Goal: Transaction & Acquisition: Purchase product/service

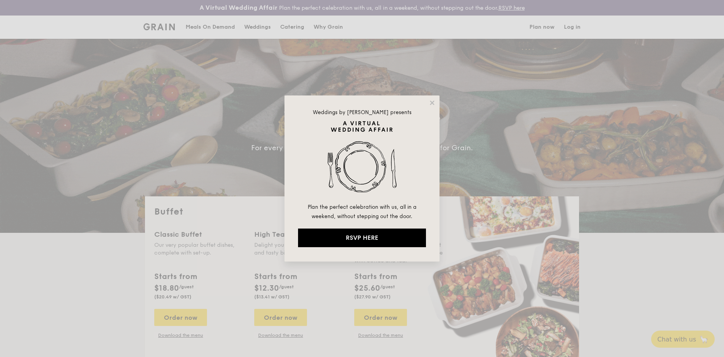
select select
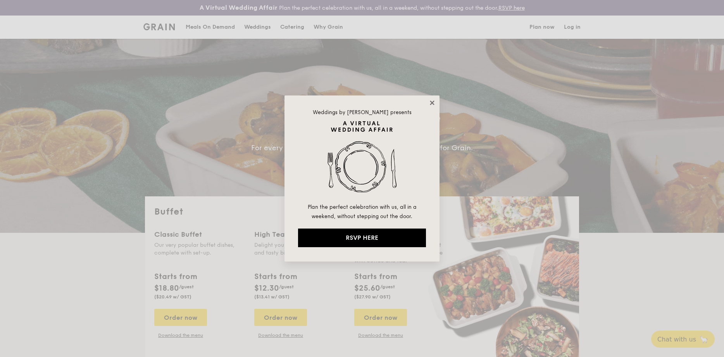
click at [432, 105] on icon at bounding box center [432, 102] width 7 height 7
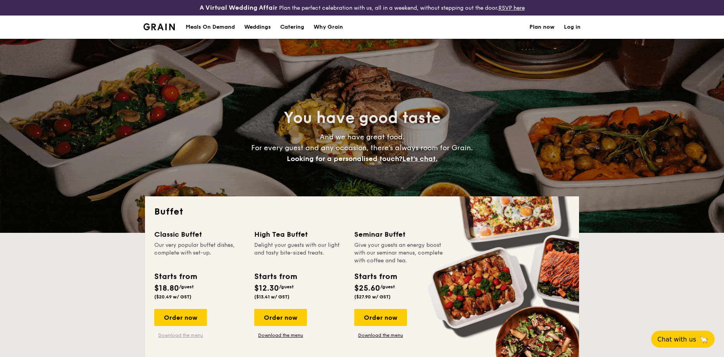
scroll to position [51, 0]
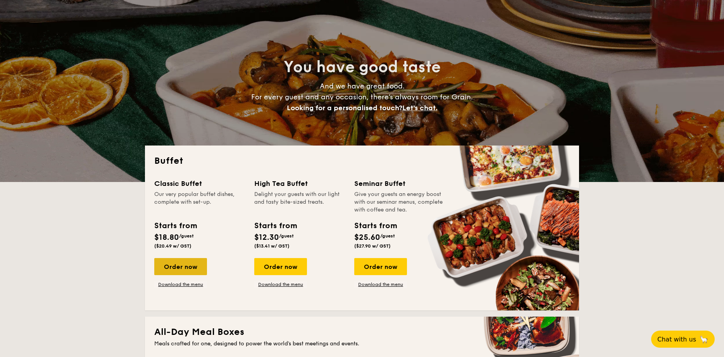
click at [189, 266] on div "Order now" at bounding box center [180, 266] width 53 height 17
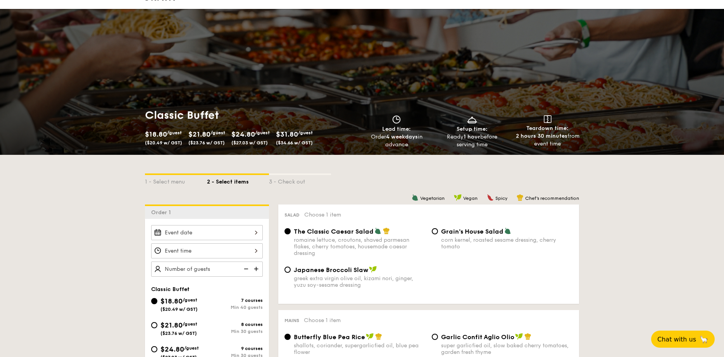
scroll to position [74, 0]
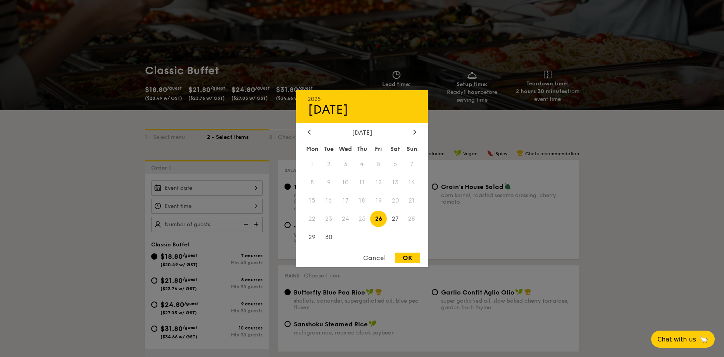
click at [224, 183] on div "2025 Sep [DATE] Tue Wed Thu Fri Sat Sun 1 2 3 4 5 6 7 8 9 10 11 12 13 14 15 16 …" at bounding box center [207, 187] width 112 height 15
click at [394, 220] on span "27" at bounding box center [395, 218] width 17 height 17
click at [405, 255] on div "OK" at bounding box center [407, 257] width 25 height 10
type input "Sep 27, 2025"
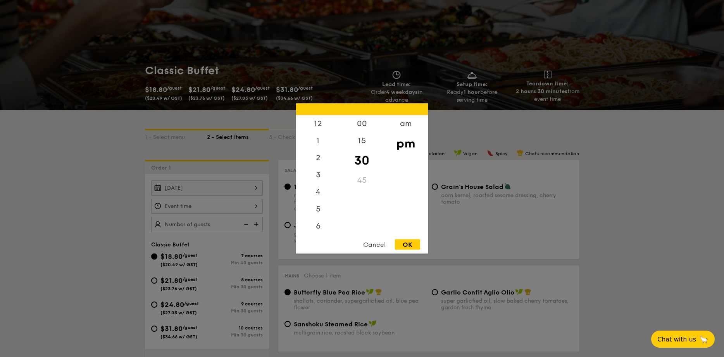
click at [183, 205] on div "12 1 2 3 4 5 6 7 8 9 10 11 00 15 30 45 am pm Cancel OK" at bounding box center [207, 205] width 112 height 15
click at [321, 196] on div "6" at bounding box center [318, 194] width 44 height 22
drag, startPoint x: 353, startPoint y: 179, endPoint x: 354, endPoint y: 209, distance: 29.9
click at [355, 212] on div "00 15 30 45" at bounding box center [362, 174] width 44 height 118
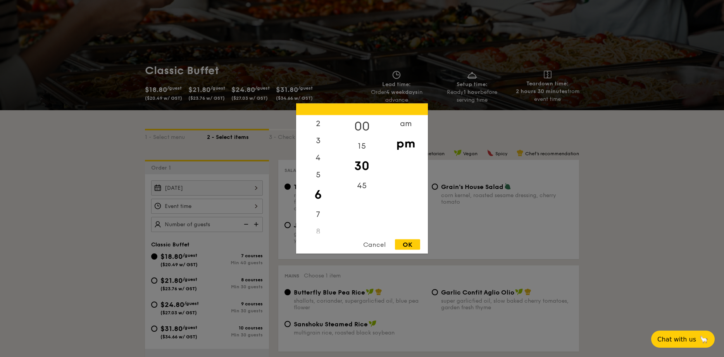
click at [361, 128] on div "00" at bounding box center [362, 126] width 44 height 22
click at [411, 246] on div "OK" at bounding box center [407, 244] width 25 height 10
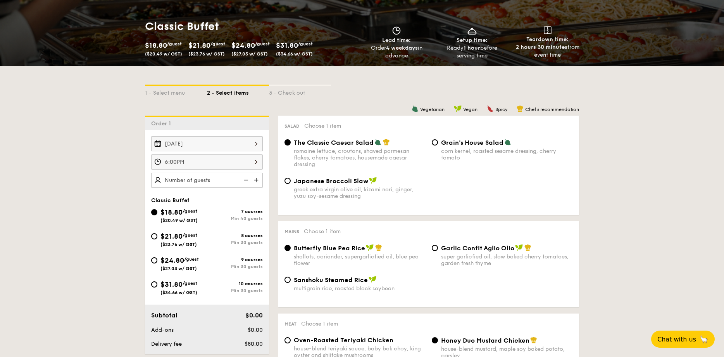
scroll to position [138, 0]
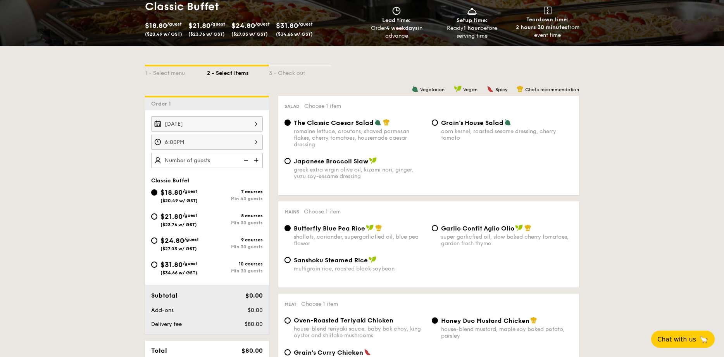
click at [226, 144] on div "6:00PM" at bounding box center [207, 142] width 112 height 15
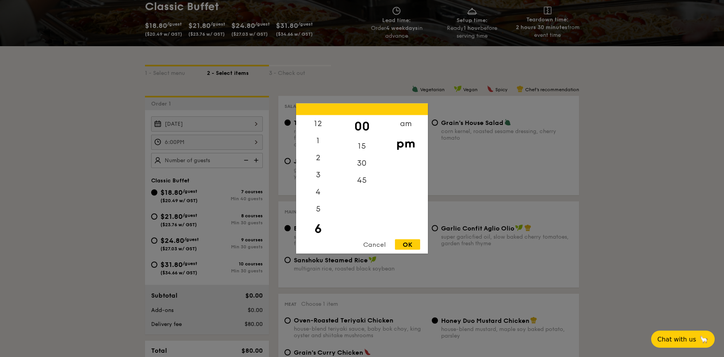
scroll to position [17, 0]
click at [414, 246] on div "OK" at bounding box center [407, 244] width 25 height 10
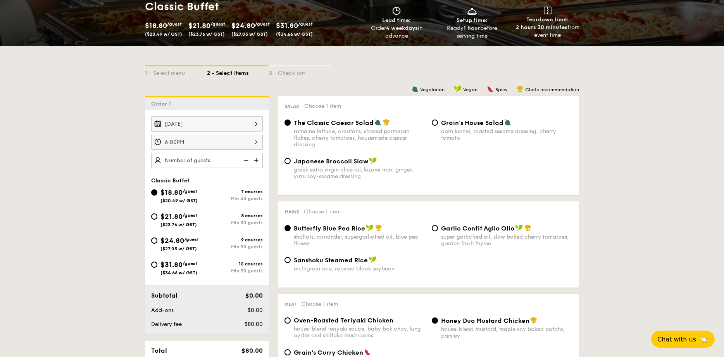
click at [237, 146] on div "6:00PM" at bounding box center [207, 142] width 112 height 15
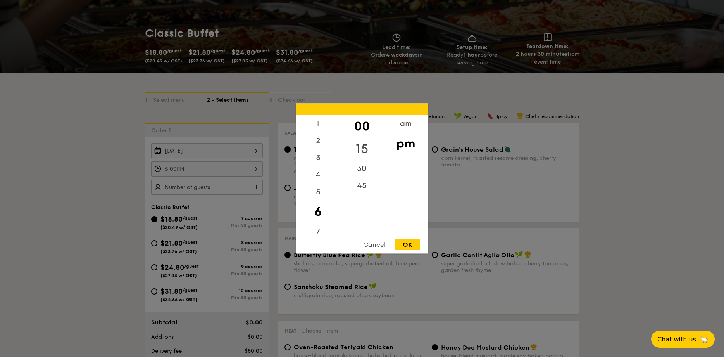
scroll to position [110, 0]
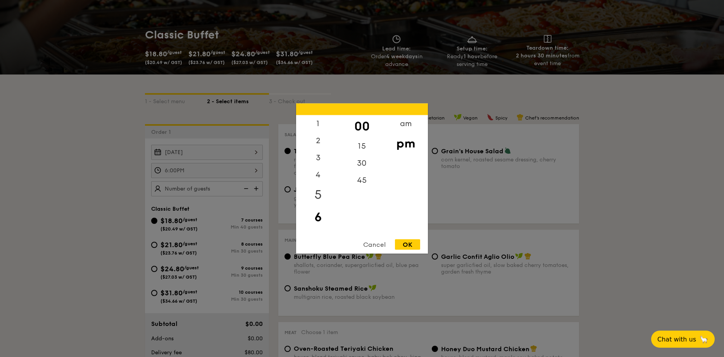
click at [325, 191] on div "5" at bounding box center [318, 194] width 44 height 22
click at [354, 181] on div "45" at bounding box center [362, 183] width 44 height 22
click at [404, 245] on div "OK" at bounding box center [407, 244] width 25 height 10
type input "5:45PM"
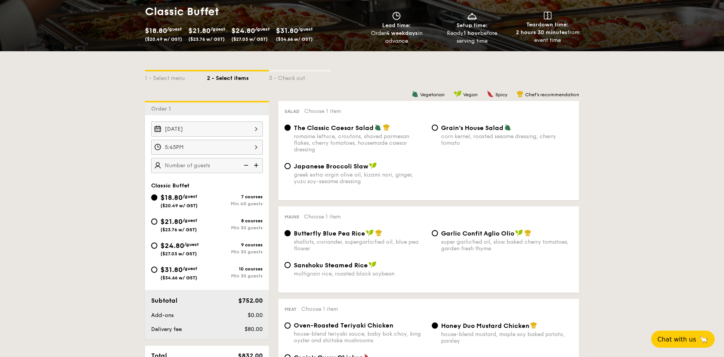
scroll to position [136, 0]
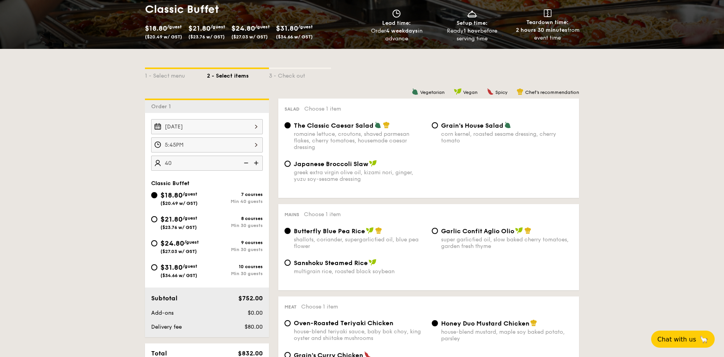
type input "40 guests"
click at [243, 163] on img at bounding box center [246, 162] width 12 height 15
click at [184, 230] on div "$21.80 /guest ($23.76 w/ GST) 8 courses Min 30 guests" at bounding box center [207, 224] width 118 height 21
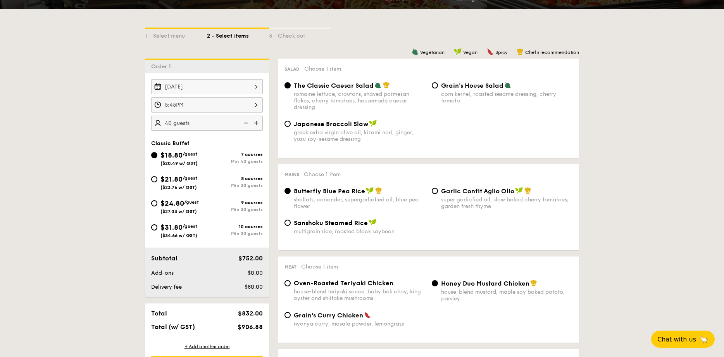
click at [171, 183] on span "$21.80" at bounding box center [171, 179] width 22 height 9
click at [157, 182] on input "$21.80 /guest ($23.76 w/ GST) 8 courses Min 30 guests" at bounding box center [154, 179] width 6 height 6
radio input "true"
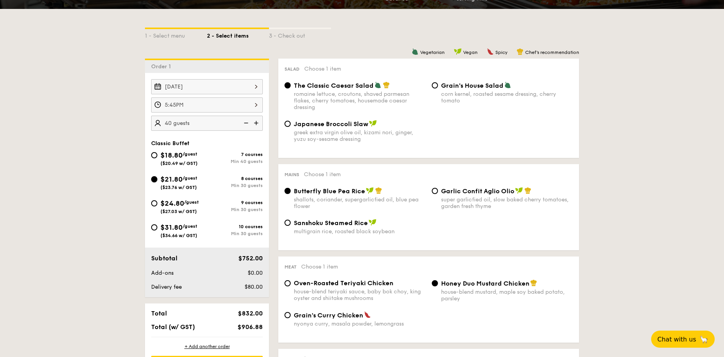
radio input "true"
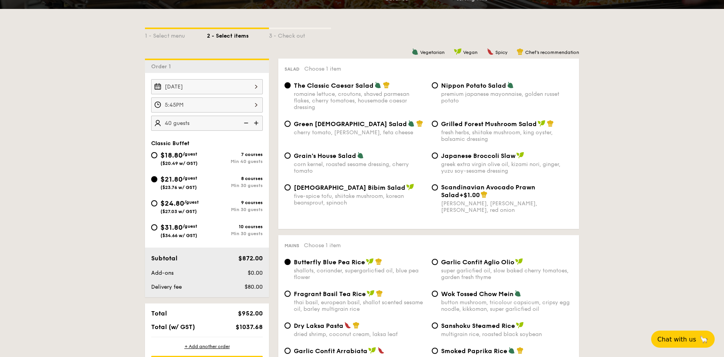
click at [247, 122] on img at bounding box center [246, 123] width 12 height 15
type input "35 guests"
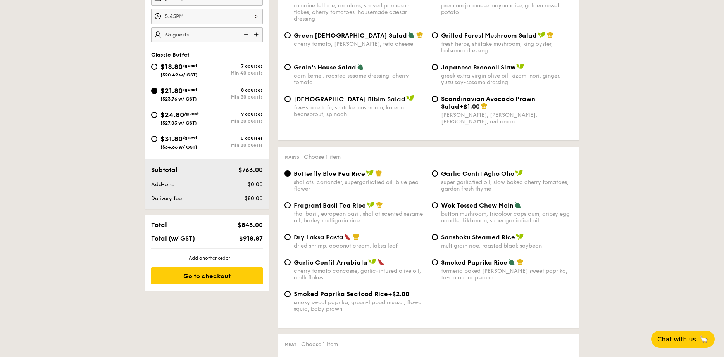
scroll to position [265, 0]
click at [364, 307] on div "smoky sweet paprika, green-lipped mussel, flower squid, baby prawn" at bounding box center [360, 304] width 132 height 13
click at [291, 296] on input "Smoked Paprika Seafood Rice +$2.00 smoky sweet paprika, green-lipped mussel, fl…" at bounding box center [288, 293] width 6 height 6
radio input "true"
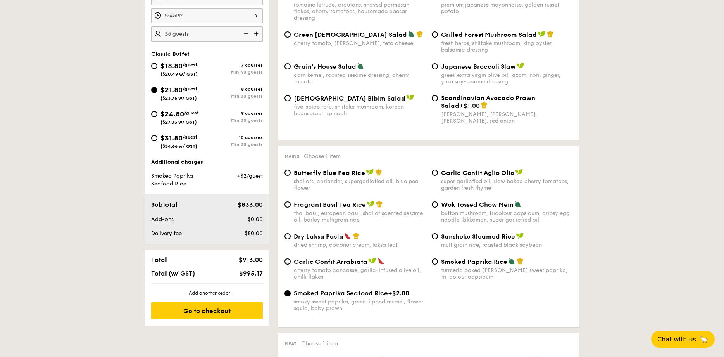
click at [362, 272] on div "cherry tomato concasse, garlic-infused olive oil, chilli flakes" at bounding box center [360, 273] width 132 height 13
click at [291, 264] on input "Garlic Confit Arrabiata cherry tomato concasse, garlic-infused olive oil, chill…" at bounding box center [288, 261] width 6 height 6
radio input "true"
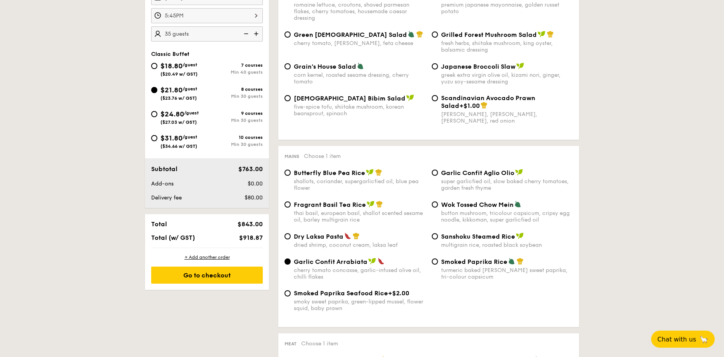
click at [347, 221] on div "thai basil, european basil, shallot scented sesame oil, barley multigrain rice" at bounding box center [360, 216] width 132 height 13
click at [291, 207] on input "Fragrant Basil Tea Rice thai basil, european basil, shallot scented sesame oil,…" at bounding box center [288, 204] width 6 height 6
radio input "true"
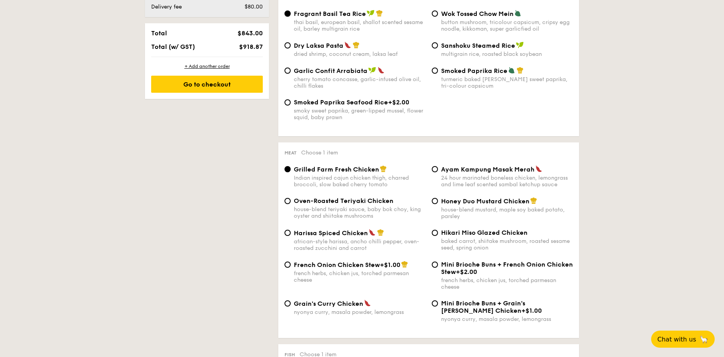
scroll to position [456, 0]
click at [346, 311] on div "nyonya curry, masala powder, lemongrass" at bounding box center [360, 311] width 132 height 7
click at [291, 305] on input "Grain's [PERSON_NAME] Chicken nyonya [PERSON_NAME], masala powder, lemongrass" at bounding box center [288, 302] width 6 height 6
radio input "true"
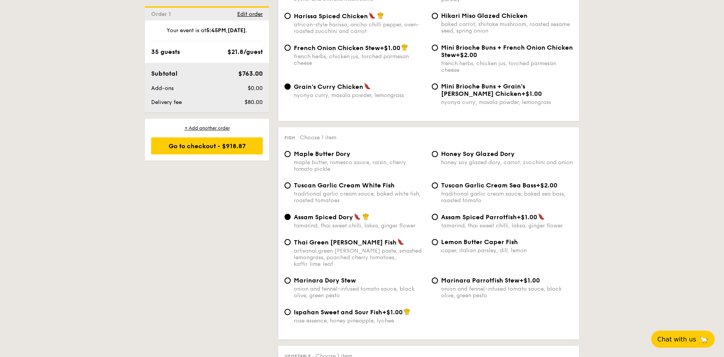
scroll to position [673, 0]
click at [504, 249] on div "caper, italian parsley, dill, lemon" at bounding box center [507, 249] width 132 height 7
click at [438, 244] on input "Lemon Butter Caper Fish caper, italian parsley, dill, lemon" at bounding box center [435, 241] width 6 height 6
radio input "true"
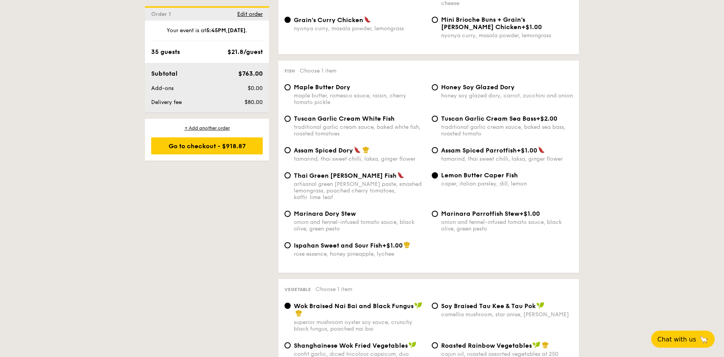
scroll to position [862, 0]
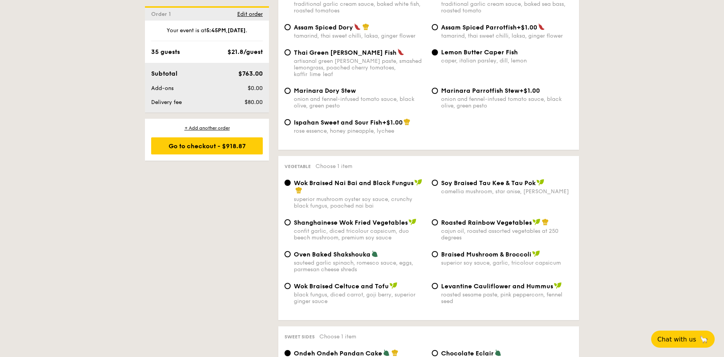
click at [450, 228] on div "cajun oil, roasted assorted vegetables at 250 degrees" at bounding box center [507, 234] width 132 height 13
click at [438, 224] on input "Roasted Rainbow Vegetables cajun oil, roasted assorted vegetables at 250 degrees" at bounding box center [435, 222] width 6 height 6
radio input "true"
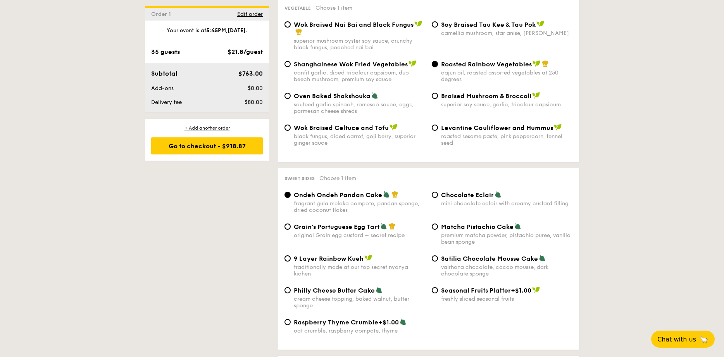
scroll to position [1025, 0]
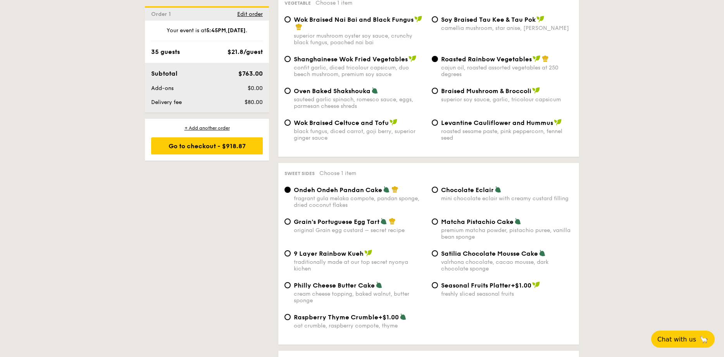
click at [367, 259] on div "traditionally made at our top secret nyonya kichen" at bounding box center [360, 265] width 132 height 13
click at [291, 255] on input "9 Layer Rainbow Kueh traditionally made at our top secret nyonya kichen" at bounding box center [288, 253] width 6 height 6
radio input "true"
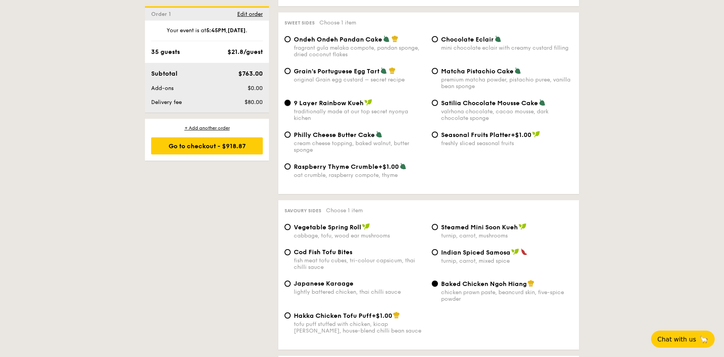
scroll to position [1177, 0]
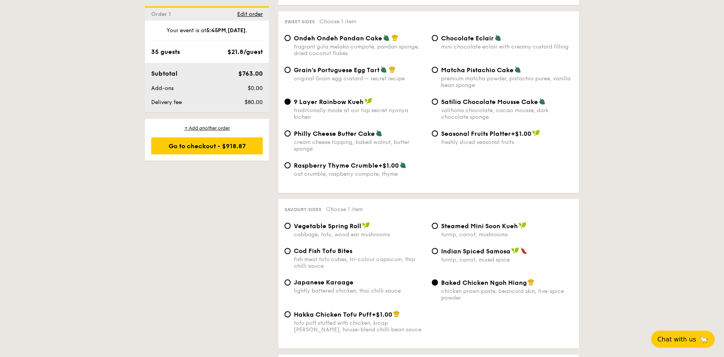
click at [523, 222] on img at bounding box center [523, 225] width 8 height 7
click at [438, 223] on input "Steamed Mini Soon Kueh turnip, carrot, mushrooms" at bounding box center [435, 226] width 6 height 6
radio input "true"
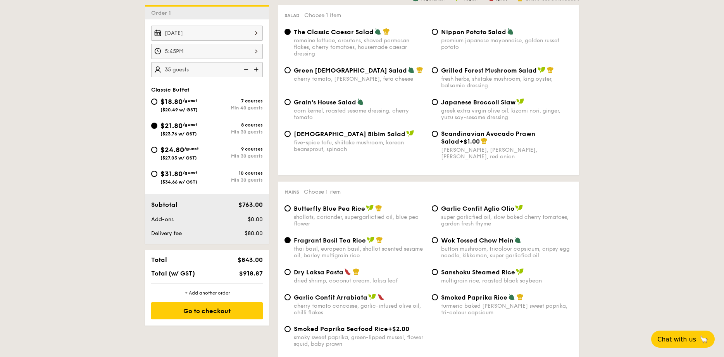
scroll to position [229, 0]
click at [501, 254] on div "button mushroom, tricolour capsicum, cripsy egg noodle, kikkoman, super garlicf…" at bounding box center [507, 251] width 132 height 13
click at [438, 243] on input "Wok Tossed Chow Mein button mushroom, tricolour capsicum, cripsy egg noodle, ki…" at bounding box center [435, 239] width 6 height 6
radio input "true"
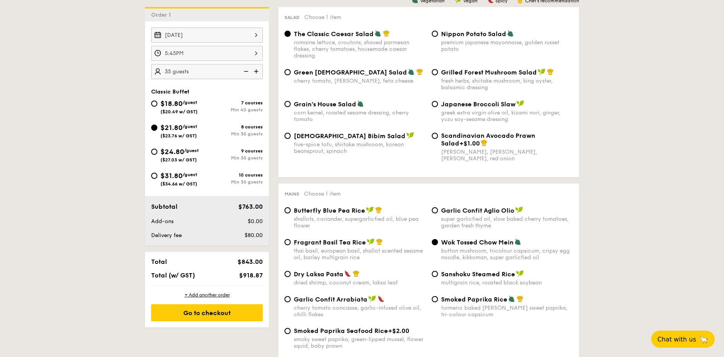
scroll to position [216, 0]
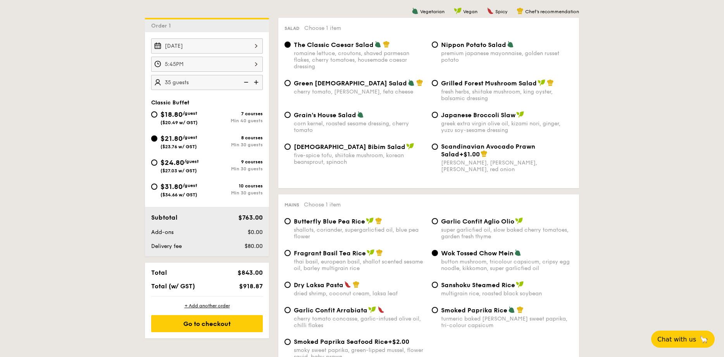
click at [229, 65] on div "5:45PM" at bounding box center [207, 64] width 112 height 15
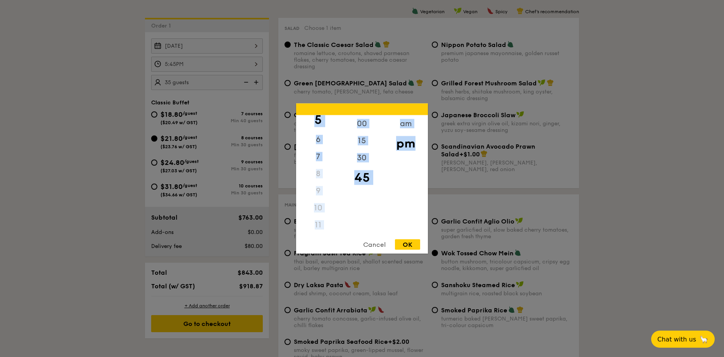
drag, startPoint x: 325, startPoint y: 188, endPoint x: 321, endPoint y: 239, distance: 51.3
click at [321, 239] on div "12 1 2 3 4 5 6 7 8 9 10 11 00 15 30 45 am pm Cancel OK" at bounding box center [362, 179] width 132 height 150
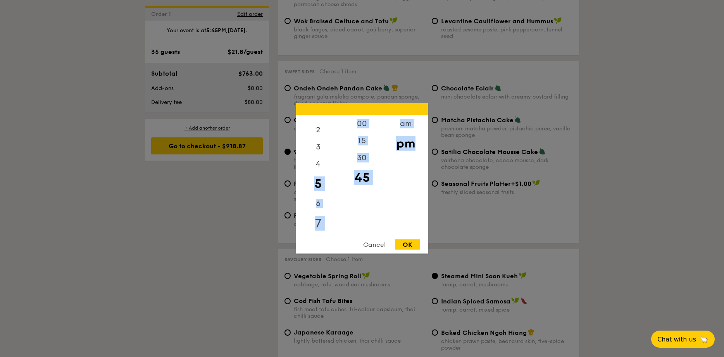
scroll to position [29, 0]
click at [319, 203] on div "6" at bounding box center [318, 204] width 44 height 22
click at [357, 122] on div "00" at bounding box center [362, 126] width 44 height 22
click at [418, 240] on div "OK" at bounding box center [407, 244] width 25 height 10
type input "6:00PM"
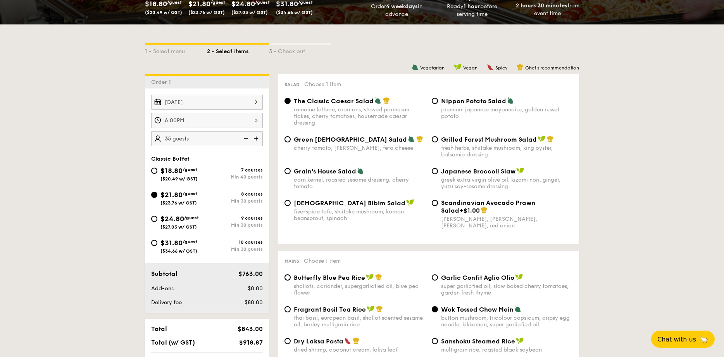
scroll to position [278, 0]
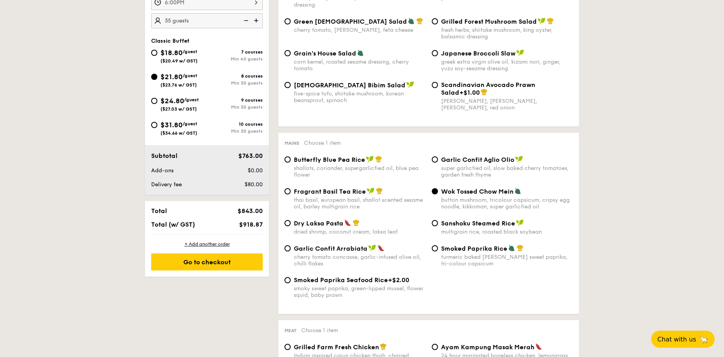
click at [156, 103] on div "$24.80 /guest ($27.03 w/ GST)" at bounding box center [179, 103] width 56 height 16
click at [156, 103] on input "$24.80 /guest ($27.03 w/ GST) 9 courses Min 30 guests" at bounding box center [154, 101] width 6 height 6
radio input "true"
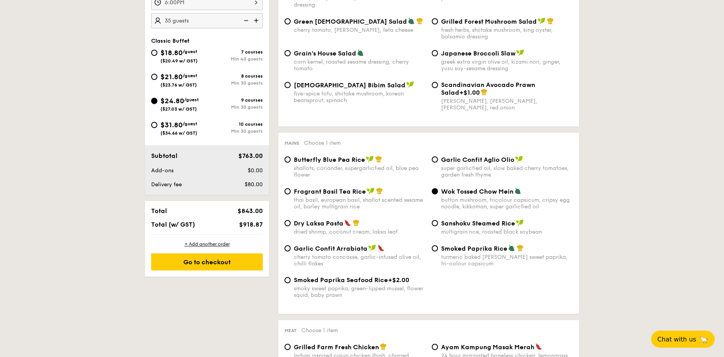
radio input "true"
radio input "false"
radio input "true"
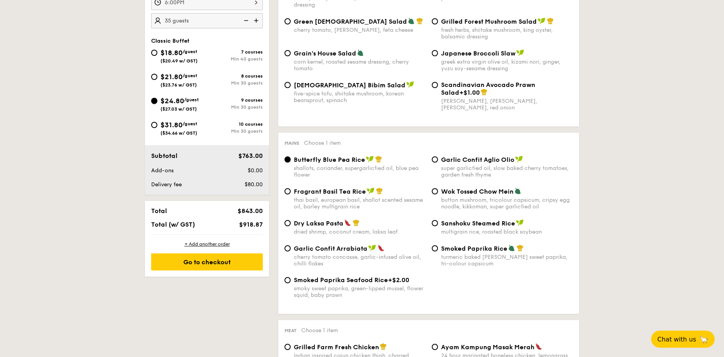
radio input "true"
click at [168, 79] on span "$21.80" at bounding box center [171, 76] width 22 height 9
click at [157, 79] on input "$21.80 /guest ($23.76 w/ GST) 8 courses Min 30 guests" at bounding box center [154, 77] width 6 height 6
radio input "true"
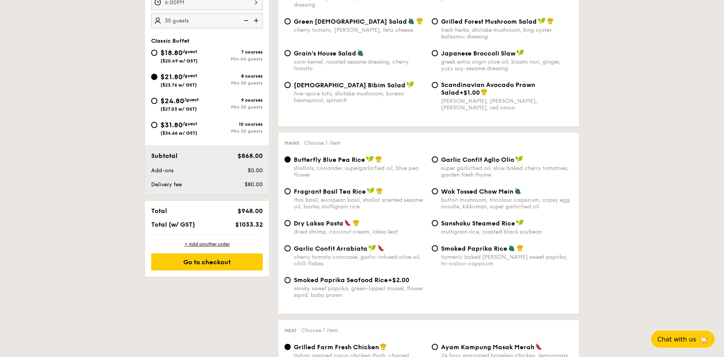
radio input "true"
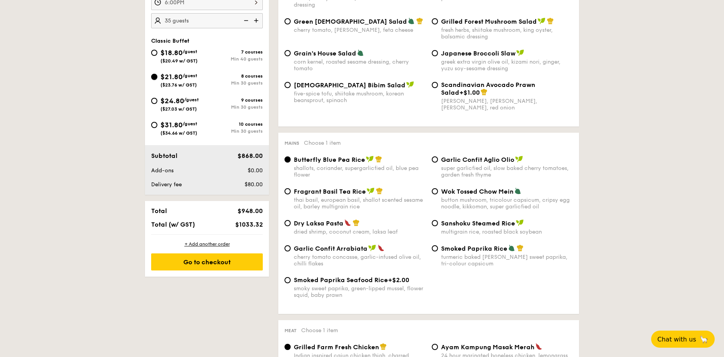
radio input "true"
click at [173, 110] on span "($27.03 w/ GST)" at bounding box center [178, 108] width 36 height 5
click at [157, 104] on input "$24.80 /guest ($27.03 w/ GST) 9 courses Min 30 guests" at bounding box center [154, 101] width 6 height 6
radio input "true"
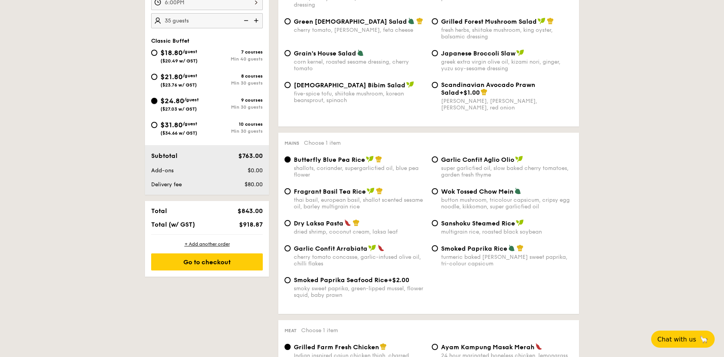
radio input "true"
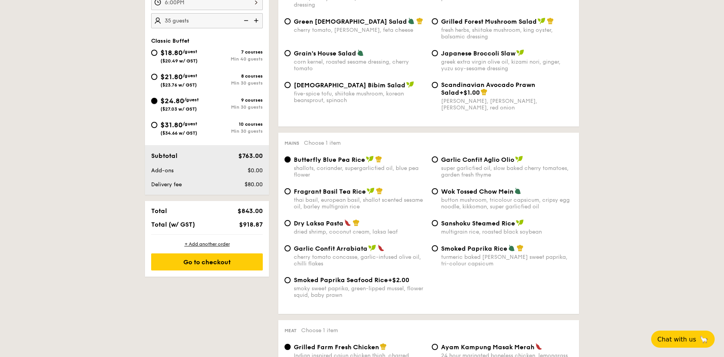
radio input "true"
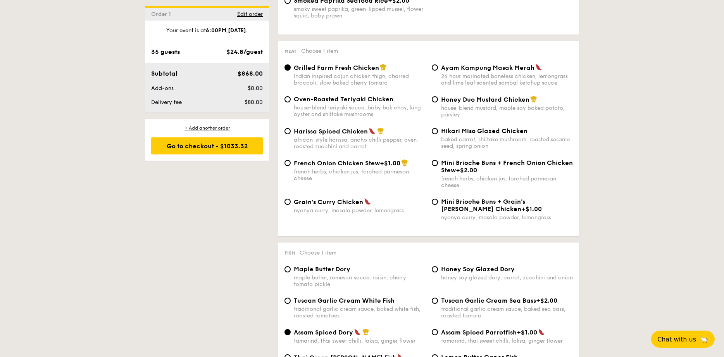
scroll to position [547, 0]
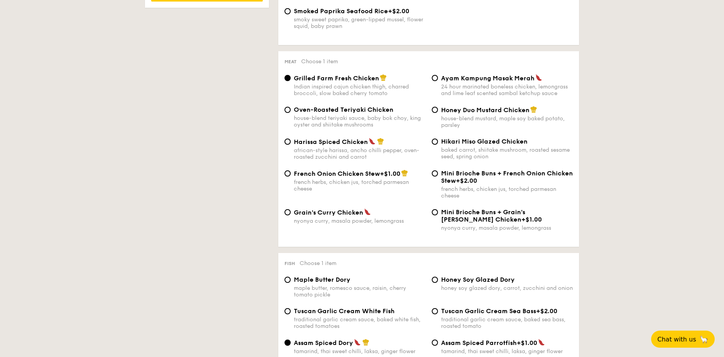
click at [350, 222] on div "nyonya curry, masala powder, lemongrass" at bounding box center [360, 220] width 132 height 7
click at [291, 215] on input "Grain's [PERSON_NAME] Chicken nyonya [PERSON_NAME], masala powder, lemongrass" at bounding box center [288, 212] width 6 height 6
radio input "true"
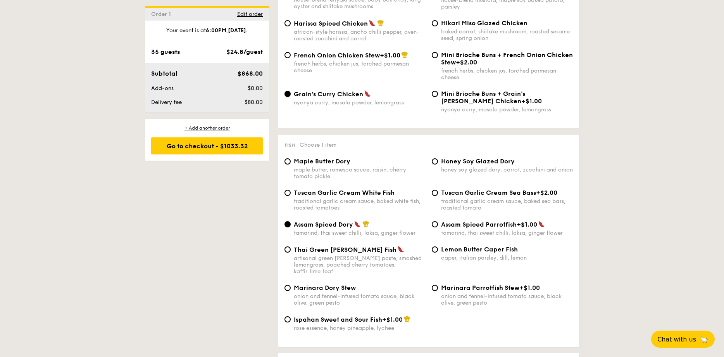
scroll to position [665, 0]
click at [506, 256] on div "caper, italian parsley, dill, lemon" at bounding box center [507, 257] width 132 height 7
click at [438, 252] on input "Lemon Butter Caper Fish caper, italian parsley, dill, lemon" at bounding box center [435, 249] width 6 height 6
radio input "true"
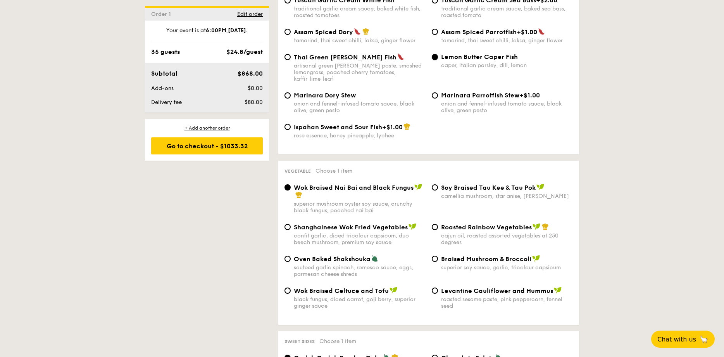
scroll to position [861, 0]
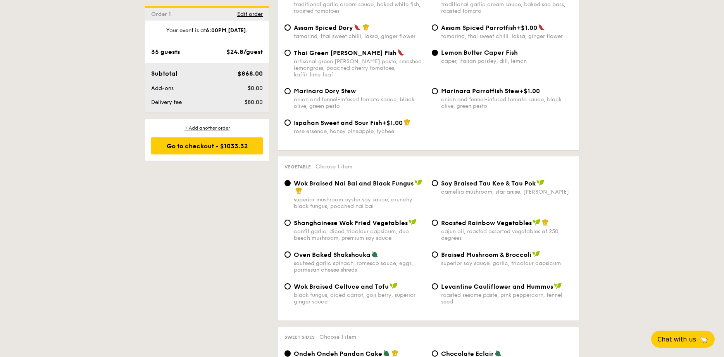
click at [491, 228] on div "cajun oil, roasted assorted vegetables at 250 degrees" at bounding box center [507, 234] width 132 height 13
click at [438, 226] on input "Roasted Rainbow Vegetables cajun oil, roasted assorted vegetables at 250 degrees" at bounding box center [435, 222] width 6 height 6
radio input "true"
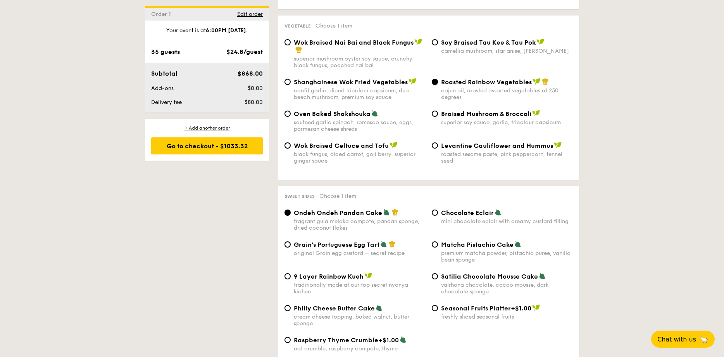
scroll to position [1009, 0]
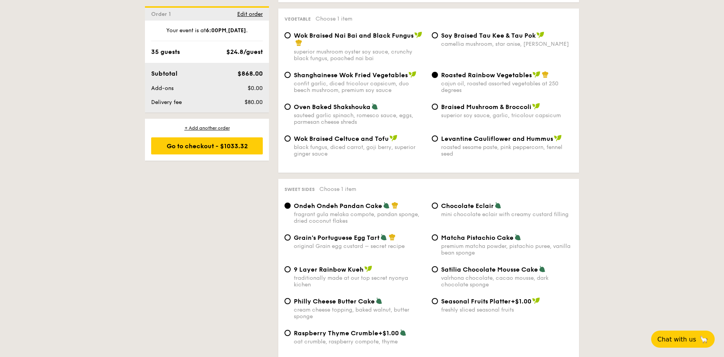
click at [366, 267] on div "9 Layer Rainbow Kueh traditionally made at our top secret nyonya kichen" at bounding box center [360, 276] width 132 height 22
click at [291, 267] on input "9 Layer Rainbow Kueh traditionally made at our top secret nyonya kichen" at bounding box center [288, 269] width 6 height 6
radio input "true"
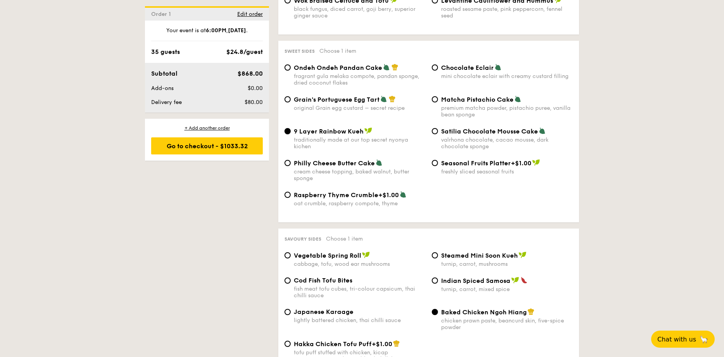
scroll to position [1160, 0]
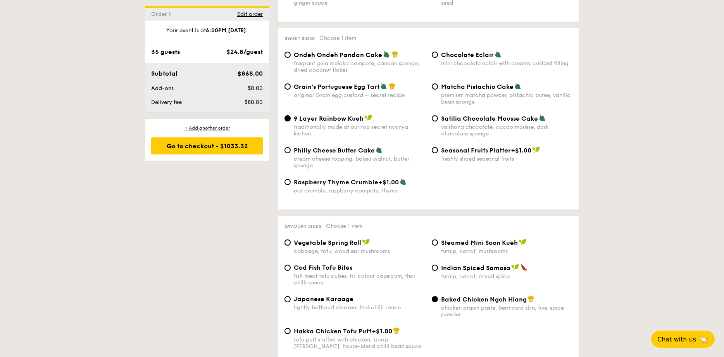
click at [455, 239] on span "Steamed Mini Soon Kueh" at bounding box center [479, 242] width 77 height 7
click at [438, 239] on input "Steamed Mini Soon Kueh turnip, carrot, mushrooms" at bounding box center [435, 242] width 6 height 6
radio input "true"
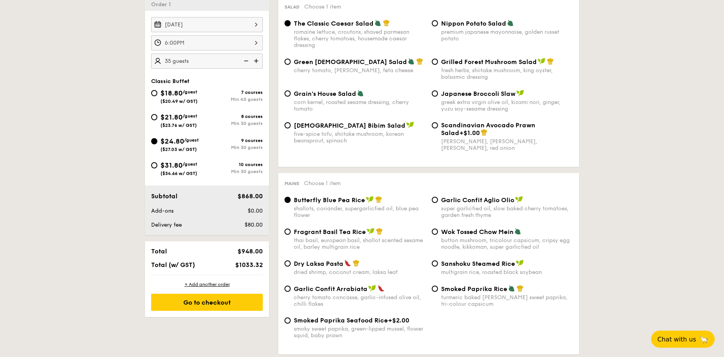
scroll to position [245, 0]
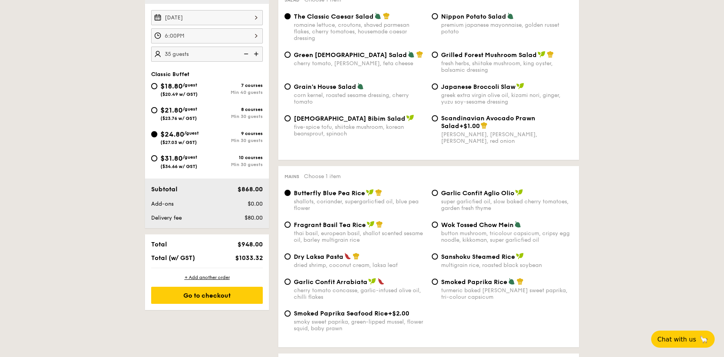
click at [402, 229] on div "Fragrant Basil Tea Rice thai basil, european basil, shallot scented sesame oil,…" at bounding box center [360, 232] width 132 height 22
click at [291, 228] on input "Fragrant Basil Tea Rice thai basil, european basil, shallot scented sesame oil,…" at bounding box center [288, 224] width 6 height 6
radio input "true"
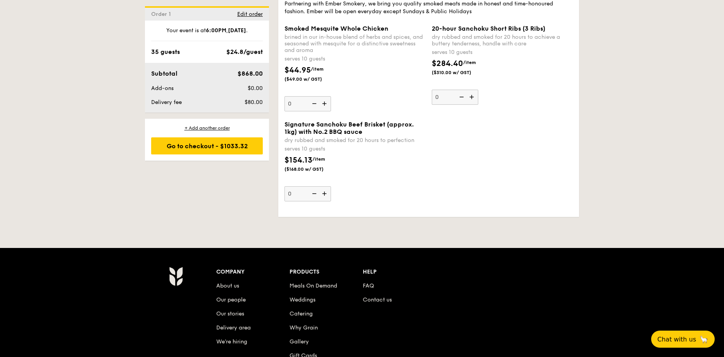
scroll to position [1865, 0]
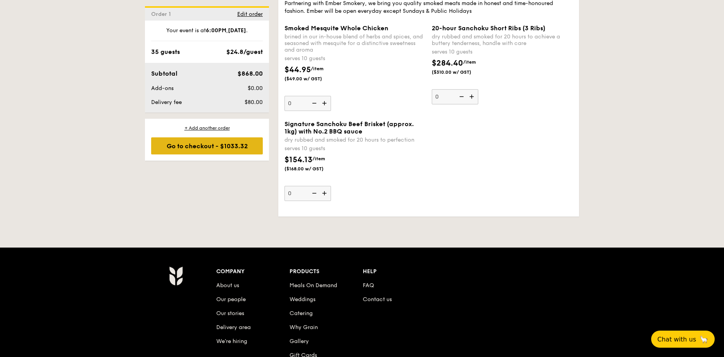
click at [208, 145] on div "Go to checkout - $1033.32" at bounding box center [207, 145] width 112 height 17
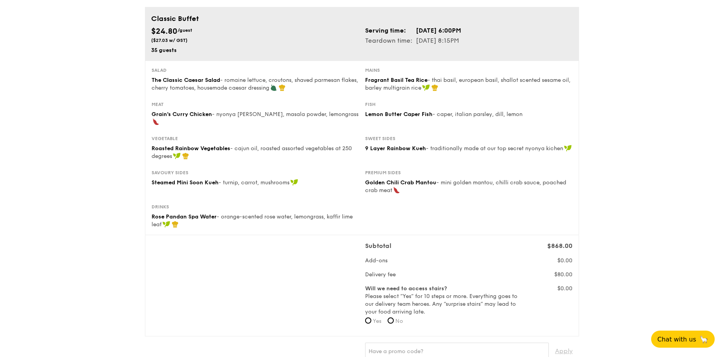
scroll to position [76, 0]
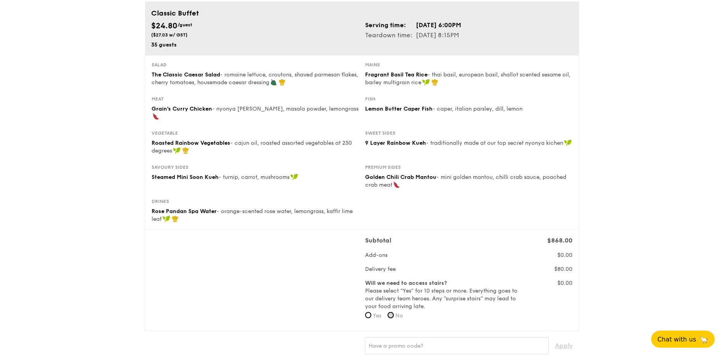
click at [393, 312] on input "No" at bounding box center [391, 315] width 6 height 6
radio input "true"
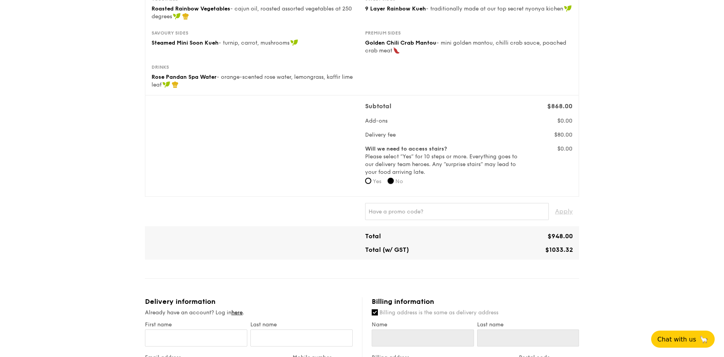
scroll to position [271, 0]
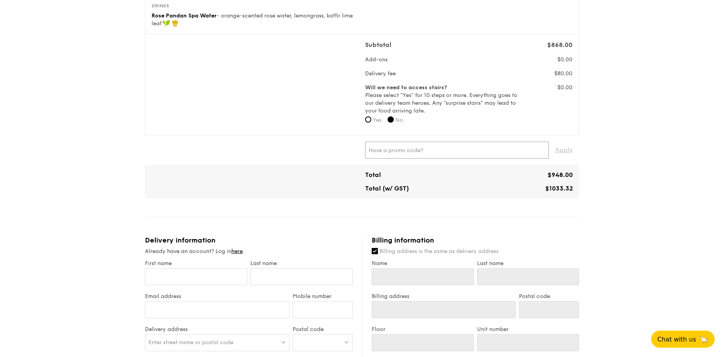
click at [415, 143] on input "text" at bounding box center [457, 149] width 184 height 17
paste input "TRUEXGRAIN"
type input "TRUEXGRAIN"
click at [569, 143] on span "Apply" at bounding box center [564, 149] width 18 height 17
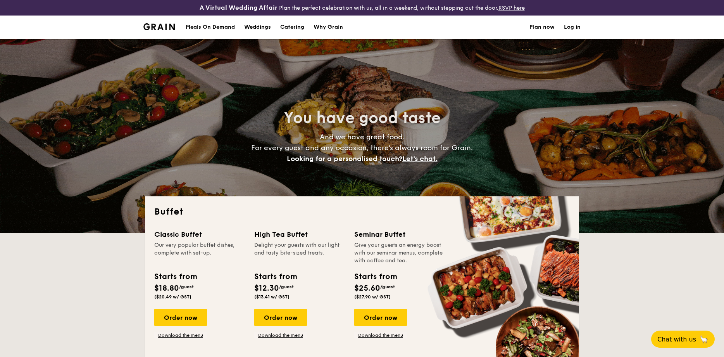
select select
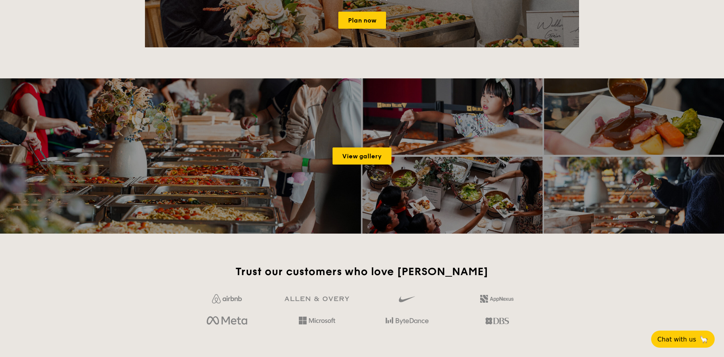
scroll to position [988, 0]
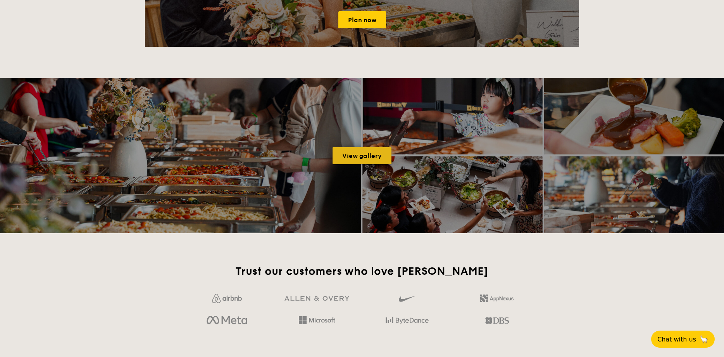
click at [366, 159] on link "View gallery" at bounding box center [362, 155] width 59 height 17
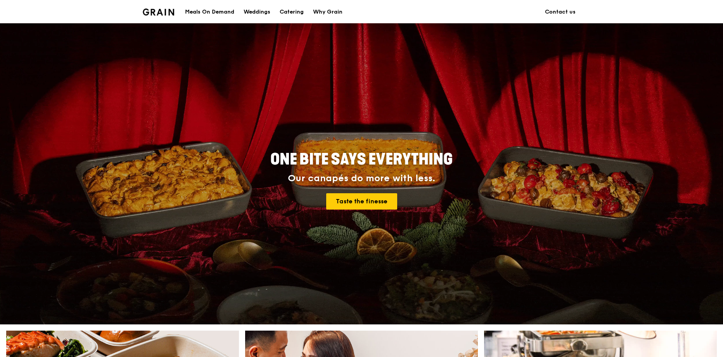
scroll to position [713, 0]
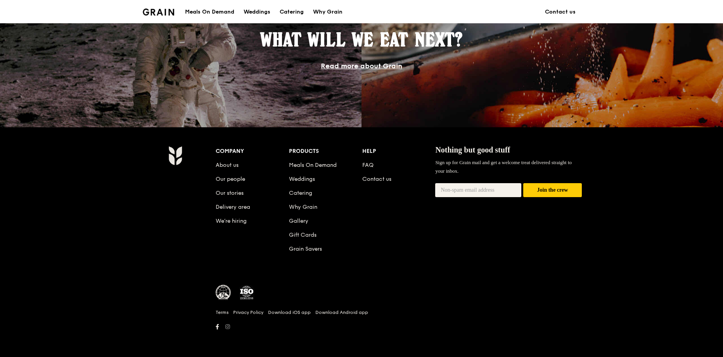
click at [228, 326] on icon at bounding box center [227, 326] width 5 height 5
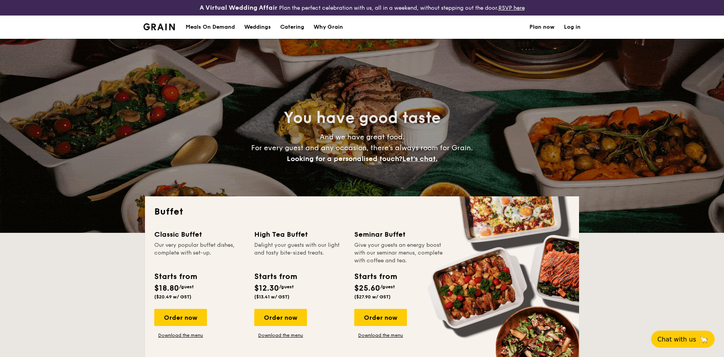
select select
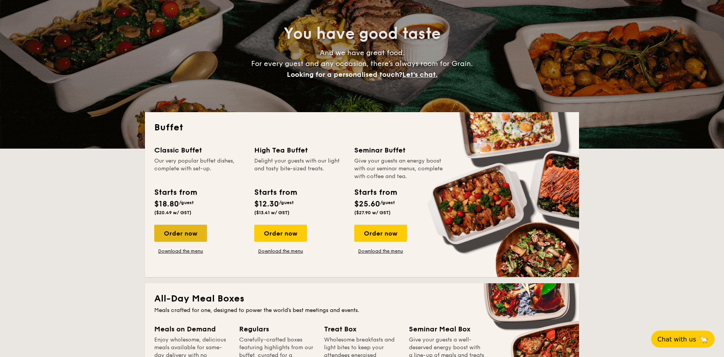
scroll to position [87, 0]
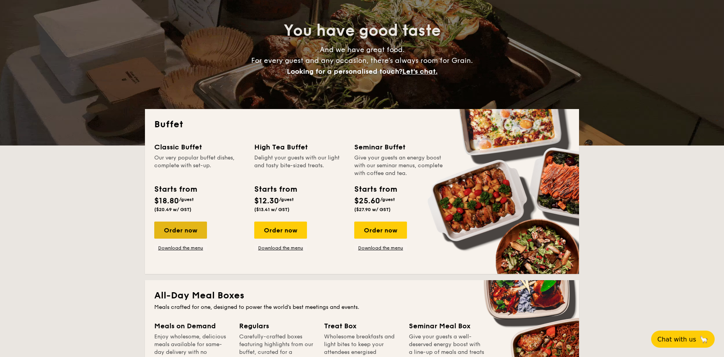
click at [188, 229] on div "Order now" at bounding box center [180, 229] width 53 height 17
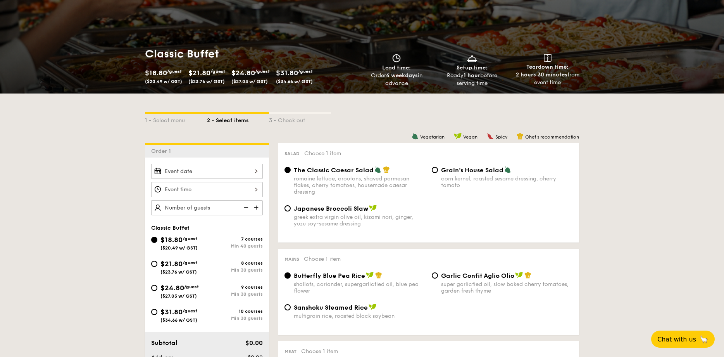
scroll to position [92, 0]
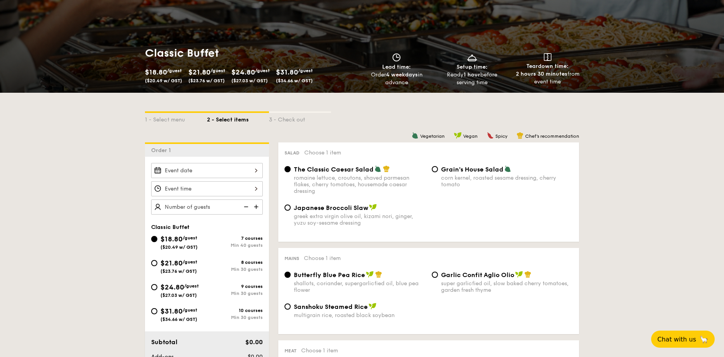
click at [179, 176] on div at bounding box center [207, 170] width 112 height 15
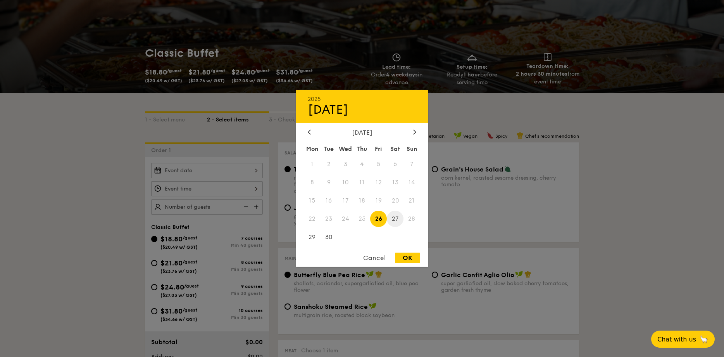
click at [391, 220] on span "27" at bounding box center [395, 218] width 17 height 17
click at [403, 255] on div "OK" at bounding box center [407, 257] width 25 height 10
type input "[DATE]"
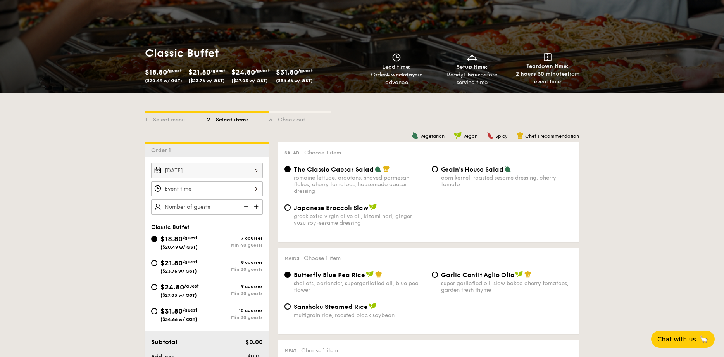
click at [209, 192] on div at bounding box center [207, 188] width 112 height 15
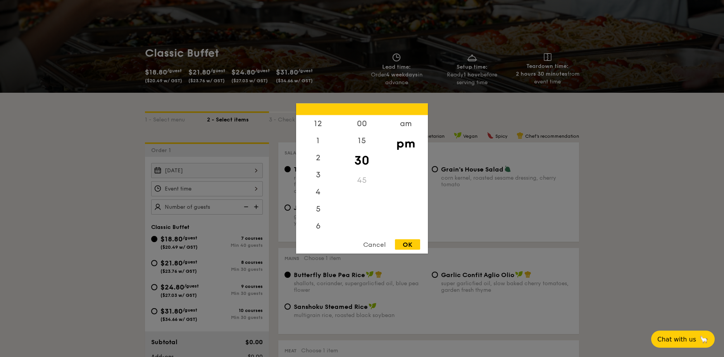
scroll to position [34, 0]
click at [314, 195] on div "6" at bounding box center [318, 194] width 44 height 22
click at [361, 128] on div "00" at bounding box center [362, 126] width 44 height 22
click at [411, 245] on div "OK" at bounding box center [407, 244] width 25 height 10
type input "6:00PM"
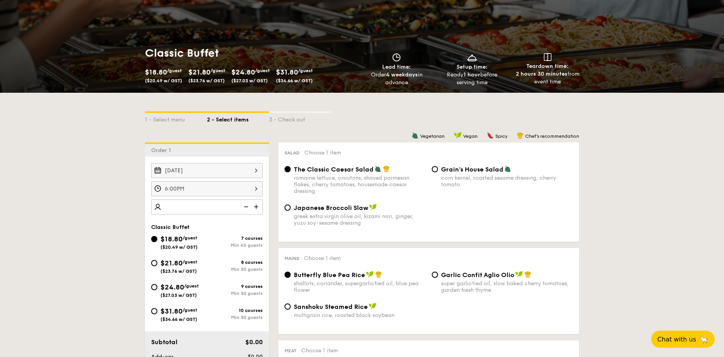
click at [193, 293] on span "($27.03 w/ GST)" at bounding box center [178, 294] width 36 height 5
click at [157, 290] on input "$24.80 /guest ($27.03 w/ GST) 9 courses Min 30 guests" at bounding box center [154, 287] width 6 height 6
radio input "true"
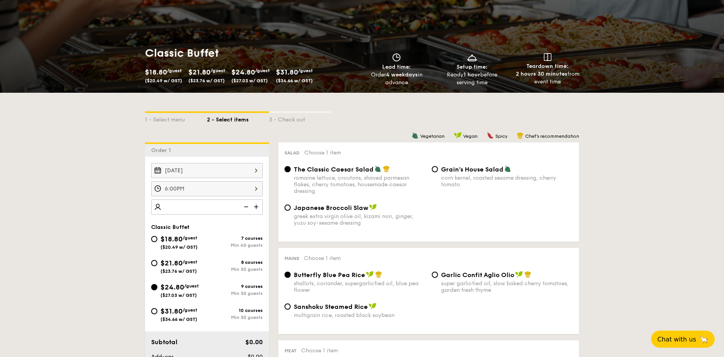
radio input "true"
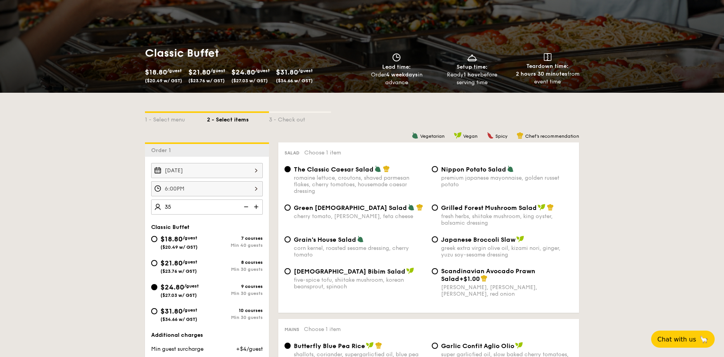
type input "35 guests"
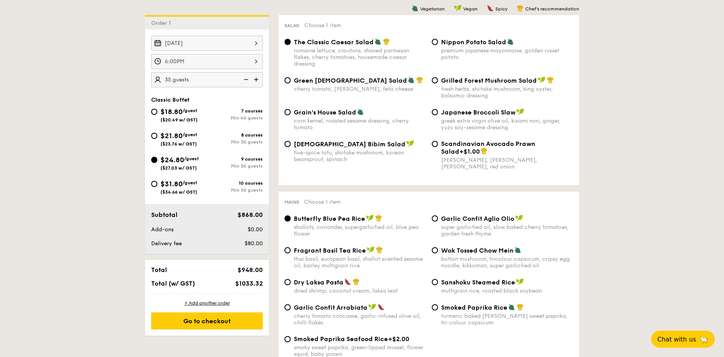
scroll to position [210, 0]
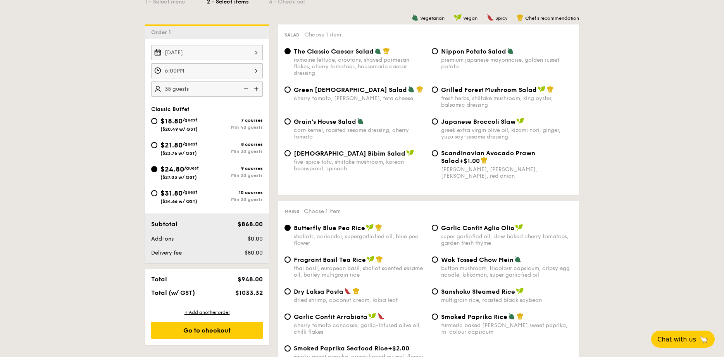
click at [507, 135] on div "greek extra virgin olive oil, kizami nori, ginger, yuzu soy-sesame dressing" at bounding box center [507, 133] width 132 height 13
click at [438, 124] on input "Japanese Broccoli Slaw greek extra virgin olive oil, kizami nori, ginger, yuzu …" at bounding box center [435, 121] width 6 height 6
radio input "true"
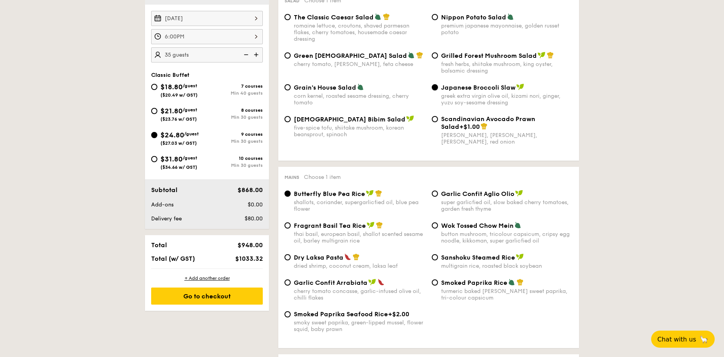
scroll to position [256, 0]
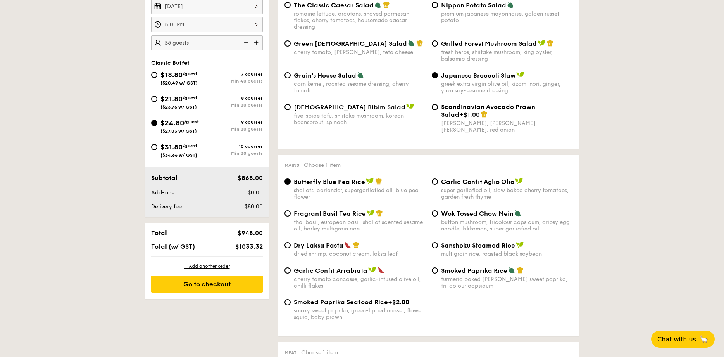
click at [325, 224] on div "thai basil, european basil, shallot scented sesame oil, barley multigrain rice" at bounding box center [360, 225] width 132 height 13
click at [291, 216] on input "Fragrant Basil Tea Rice thai basil, european basil, shallot scented sesame oil,…" at bounding box center [288, 213] width 6 height 6
radio input "true"
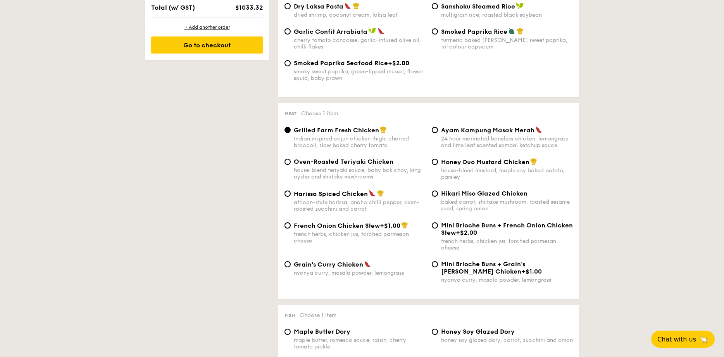
scroll to position [495, 0]
click at [331, 266] on span "Grain's Curry Chicken" at bounding box center [328, 263] width 69 height 7
click at [291, 266] on input "Grain's [PERSON_NAME] Chicken nyonya [PERSON_NAME], masala powder, lemongrass" at bounding box center [288, 263] width 6 height 6
radio input "true"
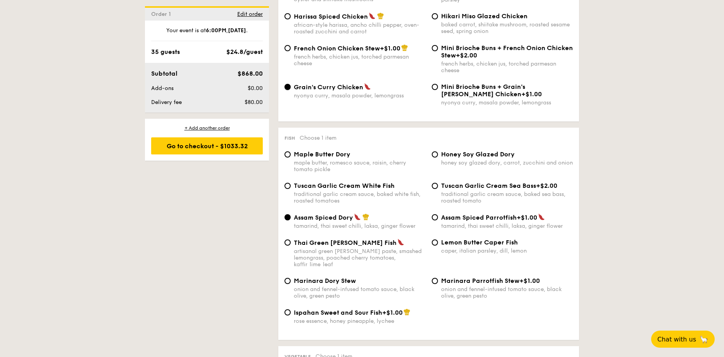
scroll to position [672, 0]
click at [492, 252] on div "caper, italian parsley, dill, lemon" at bounding box center [507, 250] width 132 height 7
click at [438, 245] on input "Lemon Butter Caper Fish caper, italian parsley, dill, lemon" at bounding box center [435, 242] width 6 height 6
radio input "true"
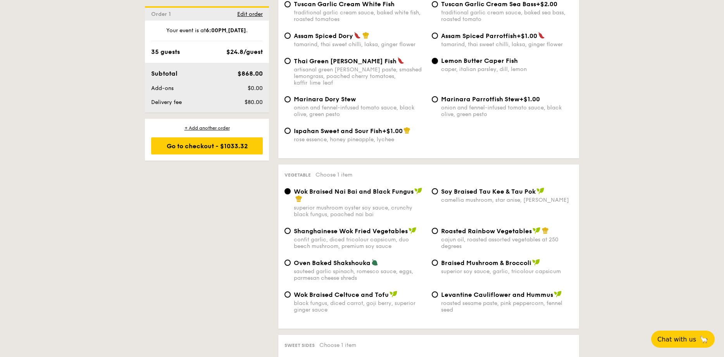
scroll to position [864, 0]
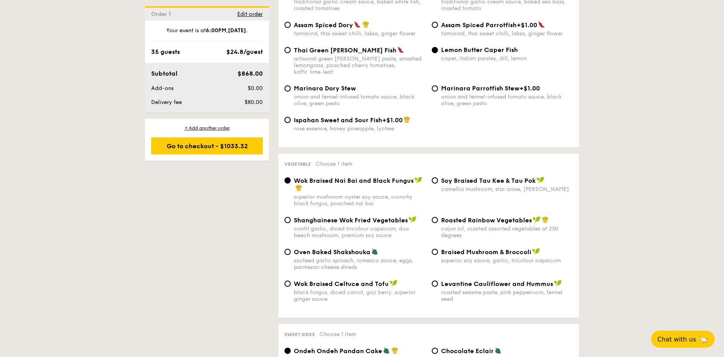
click at [461, 225] on div "cajun oil, roasted assorted vegetables at 250 degrees" at bounding box center [507, 231] width 132 height 13
click at [438, 221] on input "Roasted Rainbow Vegetables cajun oil, roasted assorted vegetables at 250 degrees" at bounding box center [435, 220] width 6 height 6
radio input "true"
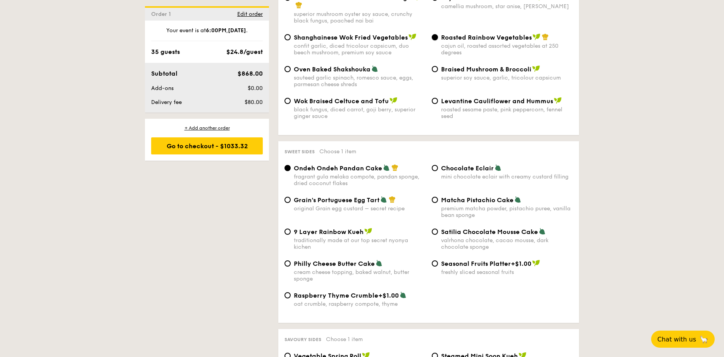
scroll to position [1046, 0]
click at [338, 237] on div "traditionally made at our top secret nyonya kichen" at bounding box center [360, 243] width 132 height 13
click at [291, 235] on input "9 Layer Rainbow Kueh traditionally made at our top secret nyonya kichen" at bounding box center [288, 232] width 6 height 6
radio input "true"
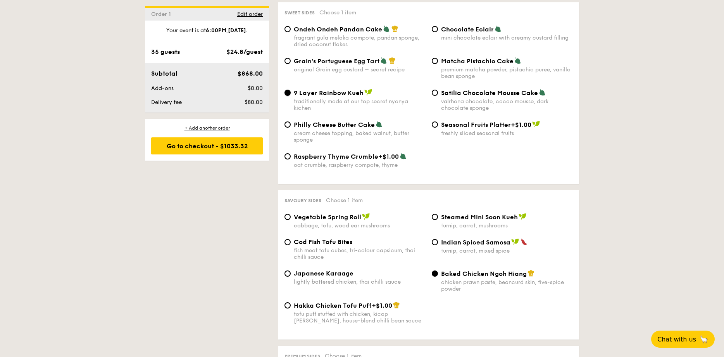
scroll to position [1186, 0]
click at [490, 221] on div "turnip, carrot, mushrooms" at bounding box center [507, 224] width 132 height 7
click at [438, 217] on input "Steamed Mini Soon Kueh turnip, carrot, mushrooms" at bounding box center [435, 216] width 6 height 6
radio input "true"
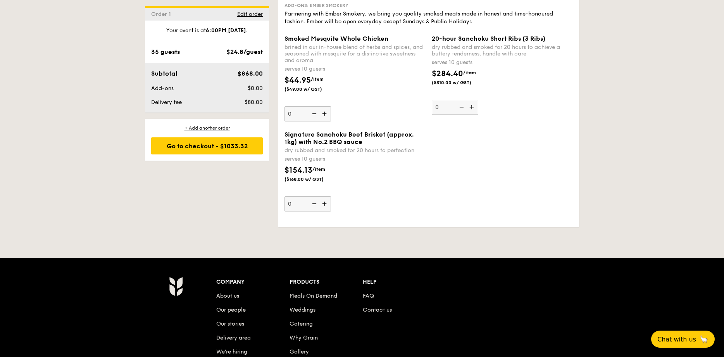
scroll to position [1857, 0]
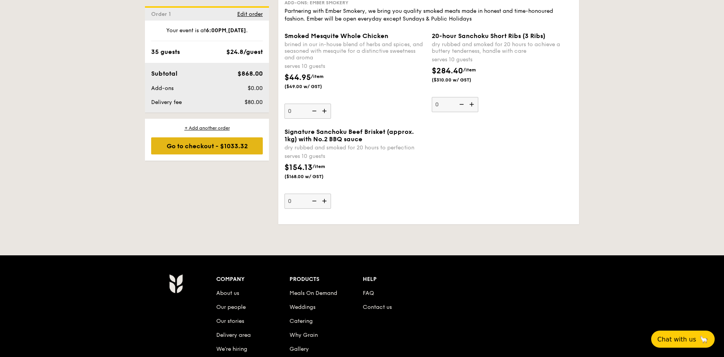
click at [221, 145] on div "Go to checkout - $1033.32" at bounding box center [207, 145] width 112 height 17
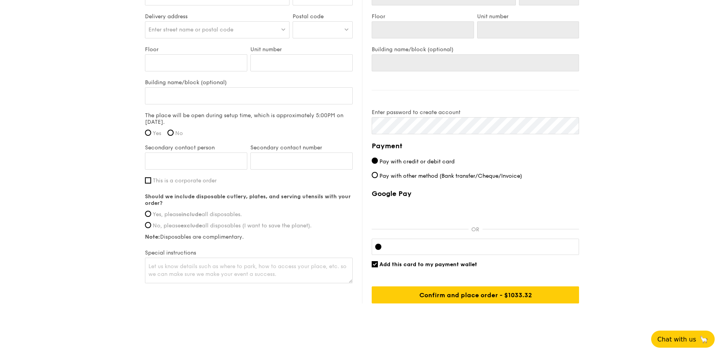
scroll to position [585, 0]
click at [227, 210] on span "Yes, please include all disposables." at bounding box center [197, 213] width 89 height 7
click at [151, 210] on input "Yes, please include all disposables." at bounding box center [148, 213] width 6 height 6
radio input "true"
click at [291, 265] on textarea at bounding box center [249, 270] width 208 height 26
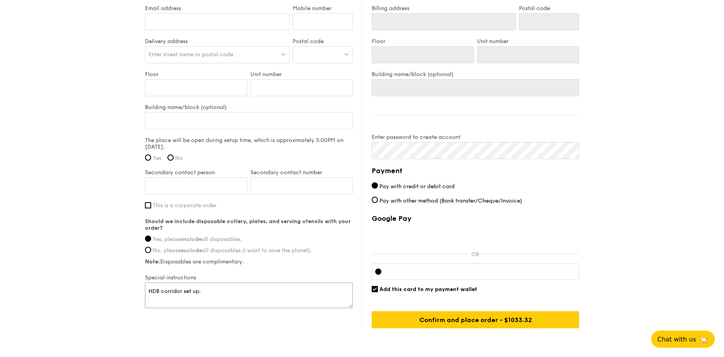
scroll to position [561, 0]
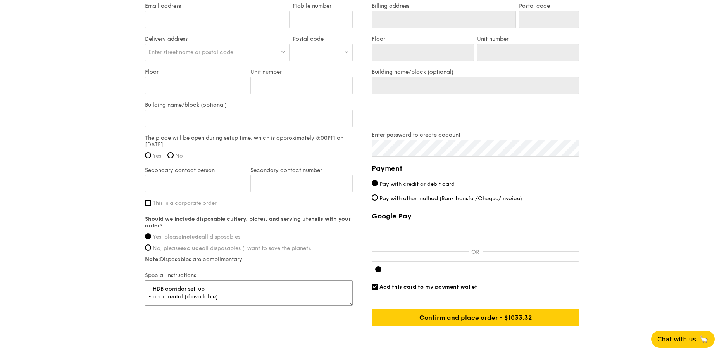
click at [152, 282] on textarea "- HDB corridor set-up - chair rental (if available)" at bounding box center [249, 293] width 208 height 26
click at [229, 280] on textarea "- set up area is a HDB corridor set-up - chair rental (if available)" at bounding box center [249, 293] width 208 height 26
click at [194, 280] on textarea "- set up area is a HDB corridor - chair rental (if available)" at bounding box center [249, 293] width 208 height 26
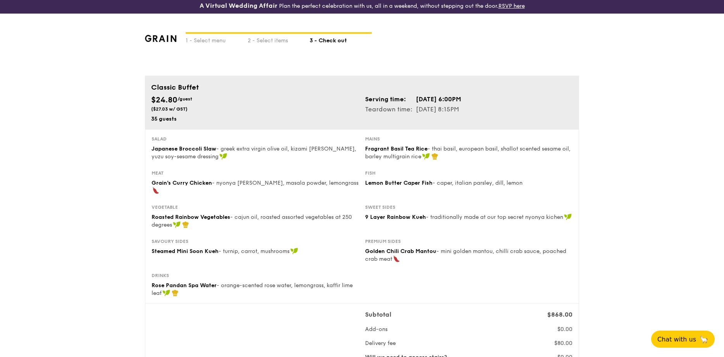
scroll to position [0, 0]
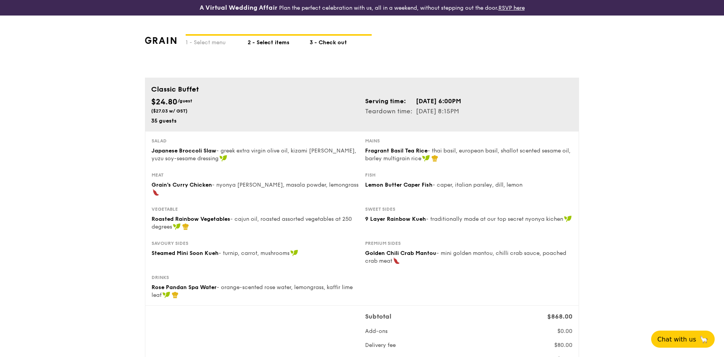
type textarea "- set up area will be in a HDB corridor - chair rental (if available)"
click at [271, 43] on div "2 - Select items" at bounding box center [279, 41] width 62 height 11
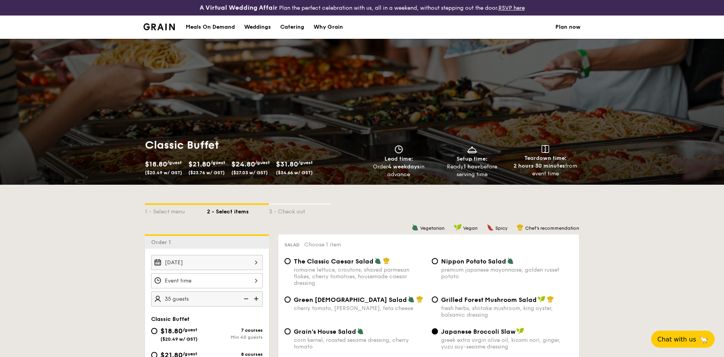
scroll to position [42, 0]
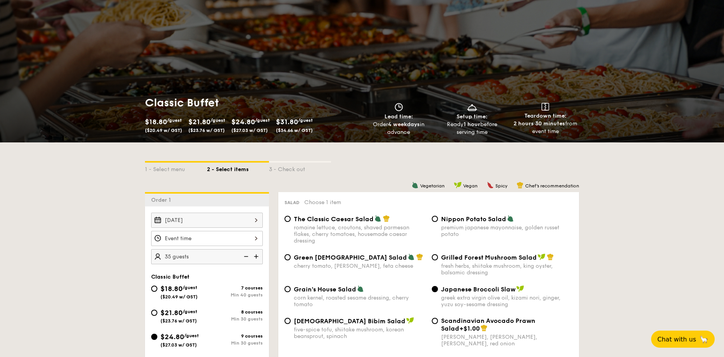
click at [214, 237] on div at bounding box center [207, 238] width 112 height 15
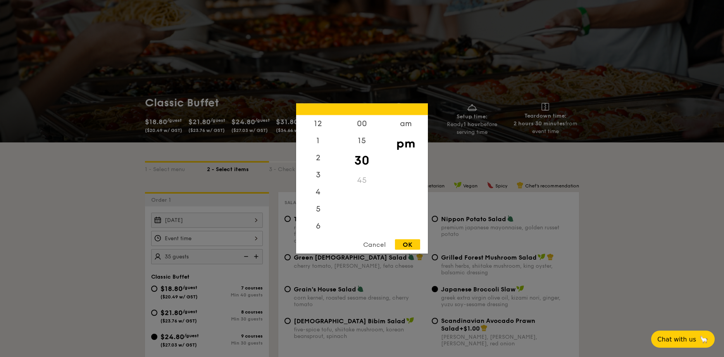
scroll to position [34, 0]
click at [318, 174] on div "5" at bounding box center [318, 177] width 44 height 22
click at [361, 181] on div "45" at bounding box center [362, 183] width 44 height 22
click at [410, 245] on div "OK" at bounding box center [407, 244] width 25 height 10
type input "5:45PM"
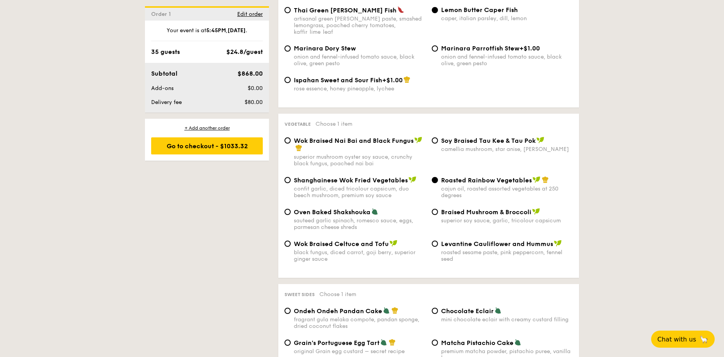
scroll to position [905, 0]
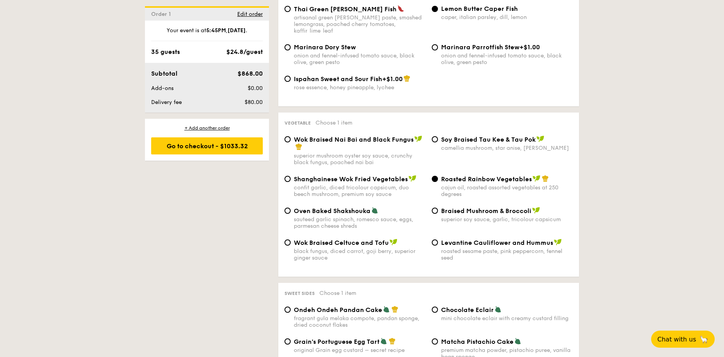
click at [369, 158] on div "superior mushroom oyster soy sauce, crunchy black fungus, poached nai bai" at bounding box center [360, 158] width 132 height 13
click at [291, 142] on input "Wok Braised Nai Bai and Black Fungus superior mushroom oyster soy sauce, crunch…" at bounding box center [288, 139] width 6 height 6
radio input "true"
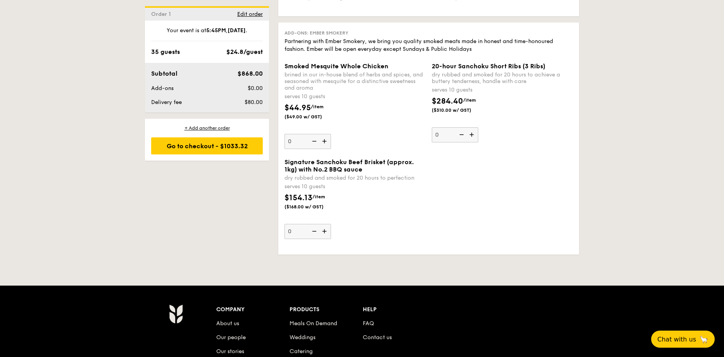
scroll to position [1830, 0]
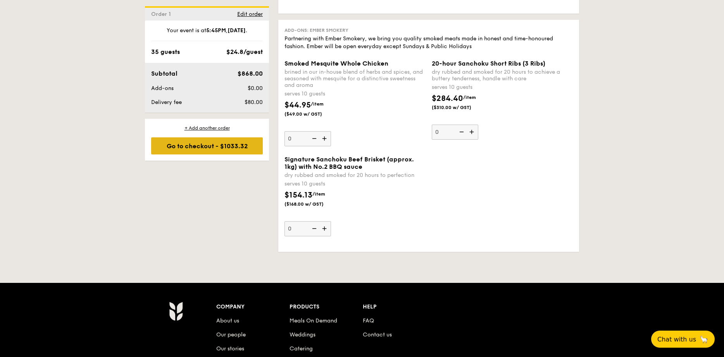
click at [228, 147] on div "Go to checkout - $1033.32" at bounding box center [207, 145] width 112 height 17
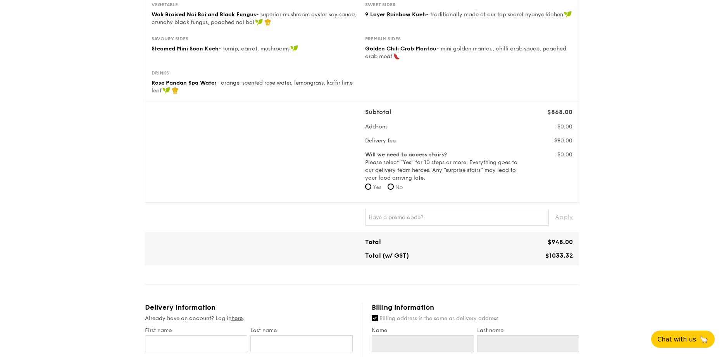
scroll to position [219, 0]
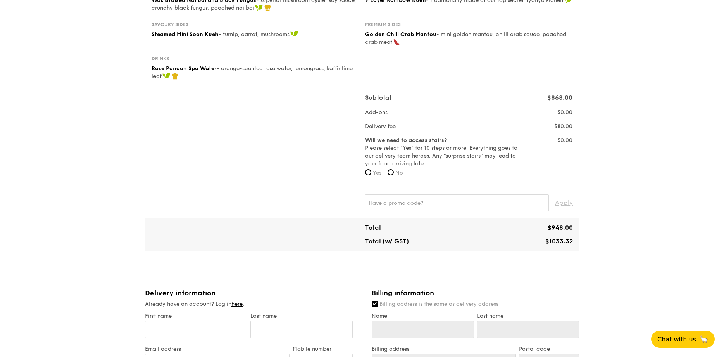
click at [396, 169] on label "No" at bounding box center [396, 173] width 16 height 8
click at [394, 169] on input "No" at bounding box center [391, 172] width 6 height 6
radio input "true"
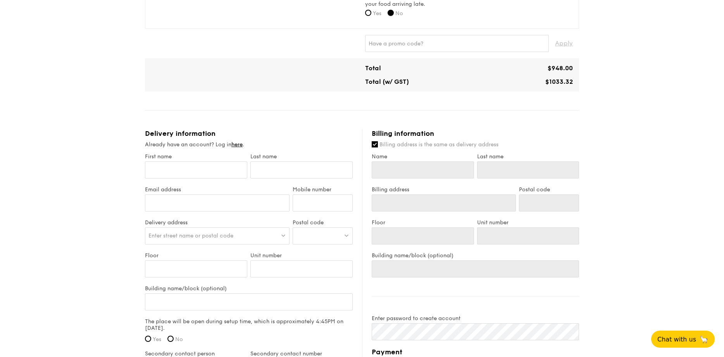
scroll to position [381, 0]
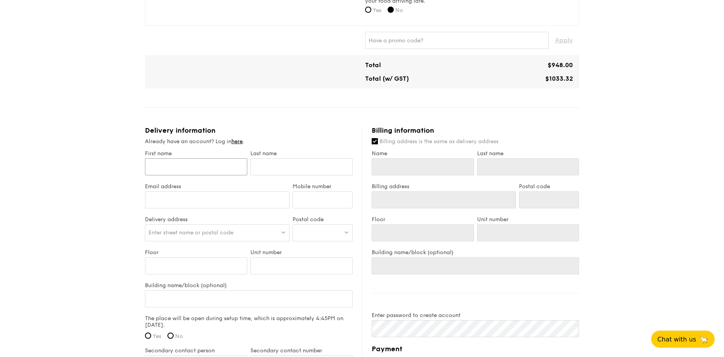
click at [175, 159] on input "First name" at bounding box center [196, 166] width 102 height 17
type input "[PERSON_NAME]"
type input "Lim"
type input "[EMAIL_ADDRESS][DOMAIN_NAME]"
type input "96882967"
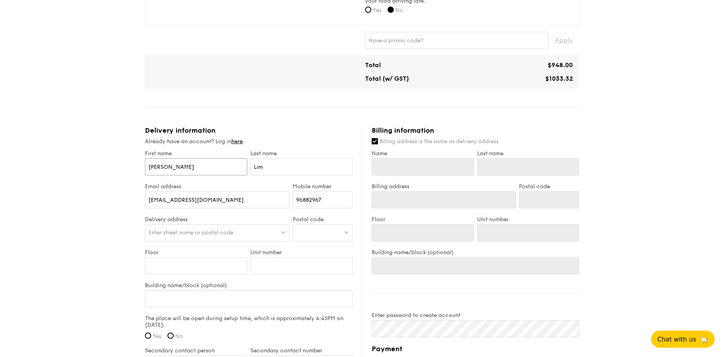
type input "[PERSON_NAME]"
type input "Lim"
click at [177, 229] on span "Enter street name or postal code" at bounding box center [190, 232] width 85 height 7
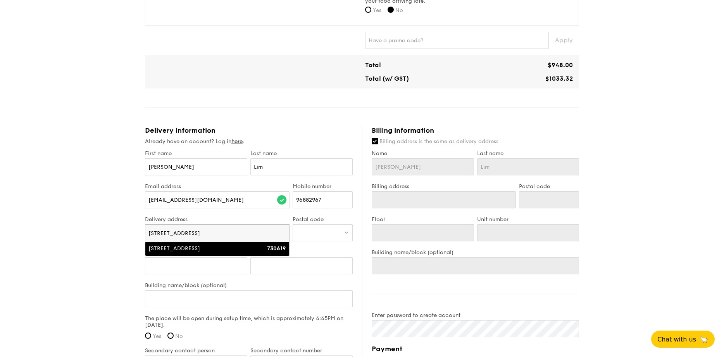
type input "[STREET_ADDRESS]"
click at [224, 245] on div "[STREET_ADDRESS]" at bounding box center [199, 249] width 103 height 8
type input "[STREET_ADDRESS]"
type input "730619"
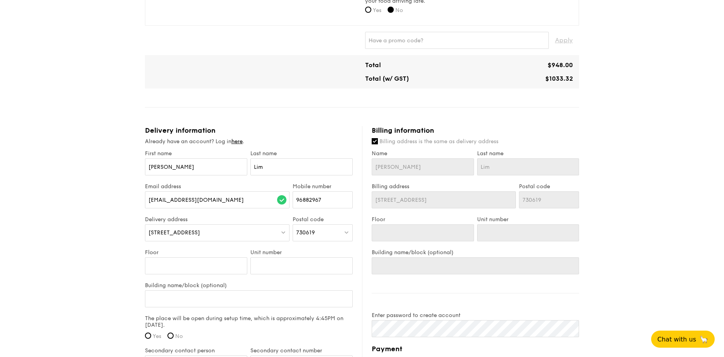
scroll to position [402, 0]
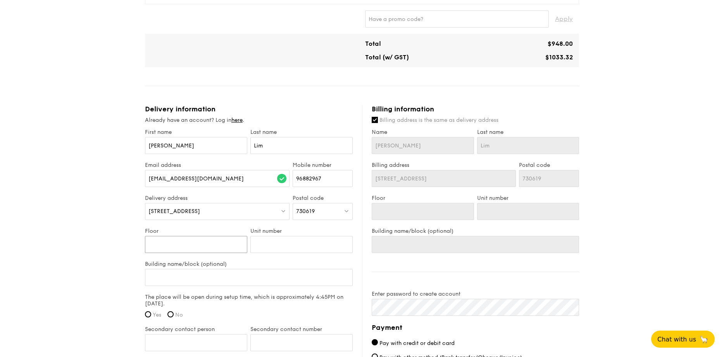
click at [162, 238] on input "Floor" at bounding box center [196, 244] width 102 height 17
type input "1"
type input "11"
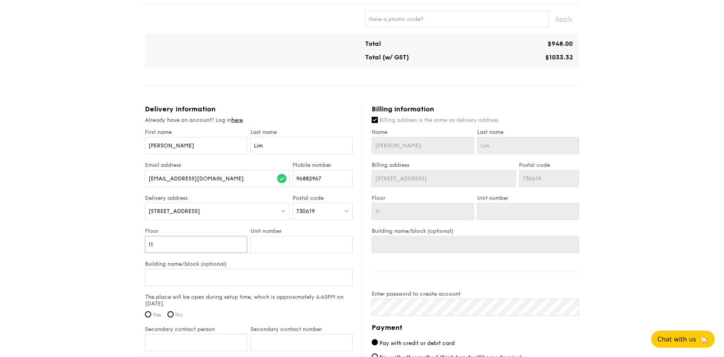
type input "11"
type input "7"
type input "72"
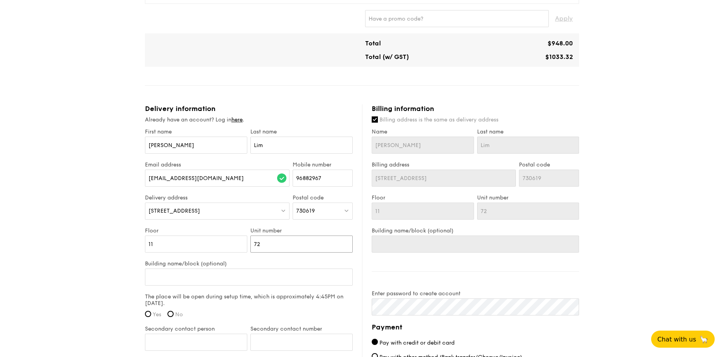
type input "72"
click at [62, 262] on div "1 - Select menu 2 - Select items 3 - Check out Classic Buffet $24.80 /guest ($2…" at bounding box center [362, 64] width 724 height 902
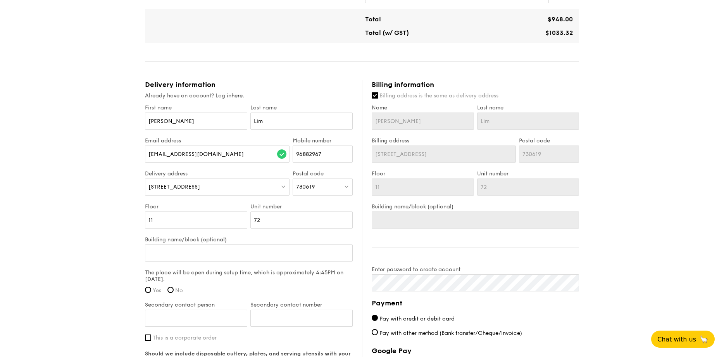
scroll to position [440, 0]
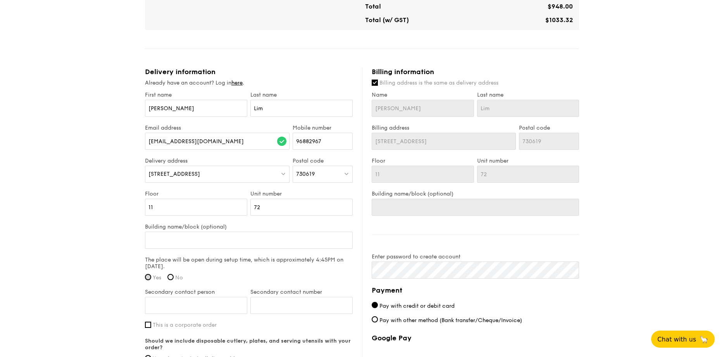
click at [145, 274] on input "Yes" at bounding box center [148, 277] width 6 height 6
radio input "true"
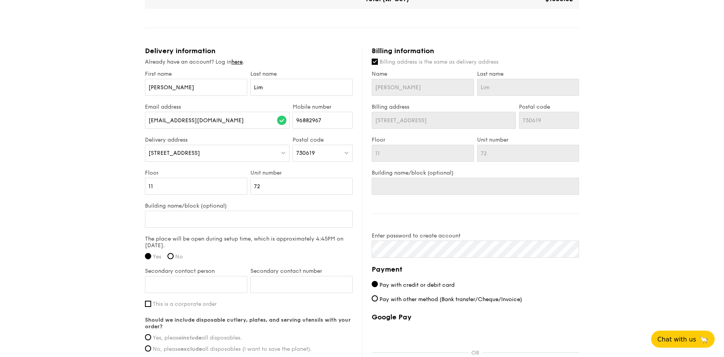
scroll to position [461, 0]
click at [192, 275] on input "Secondary contact person" at bounding box center [196, 283] width 102 height 17
type input "[PERSON_NAME]"
drag, startPoint x: 261, startPoint y: 277, endPoint x: 280, endPoint y: 276, distance: 18.6
click at [280, 276] on input "96882967773692" at bounding box center [301, 283] width 102 height 17
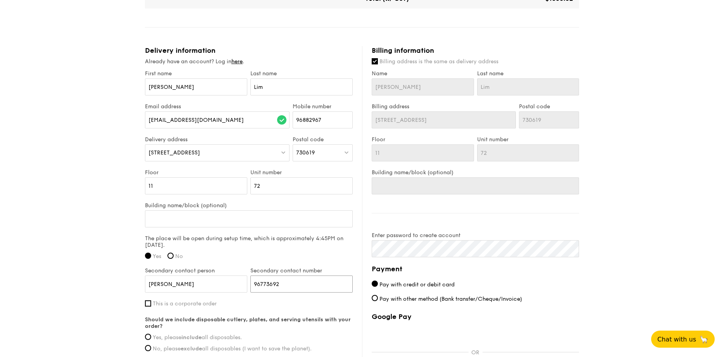
type input "96773692"
click at [105, 288] on div "1 - Select menu 2 - Select items 3 - Check out Classic Buffet $24.80 /guest ($2…" at bounding box center [362, 6] width 724 height 902
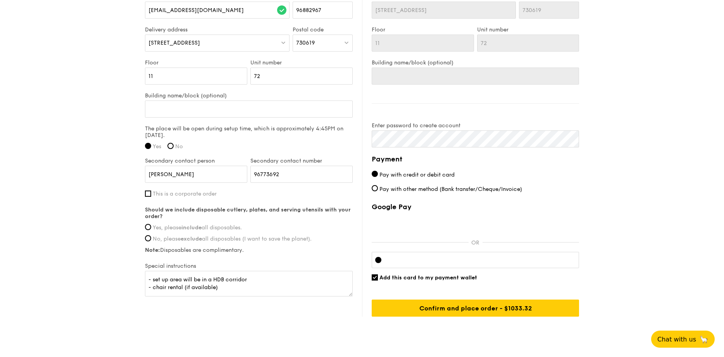
scroll to position [575, 0]
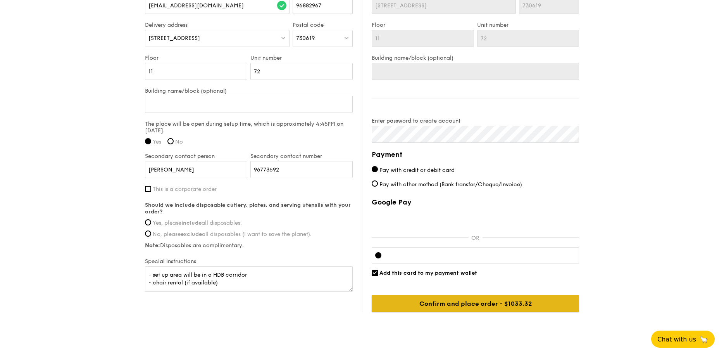
click at [378, 295] on input "Confirm and place order - $1033.32" at bounding box center [475, 303] width 207 height 17
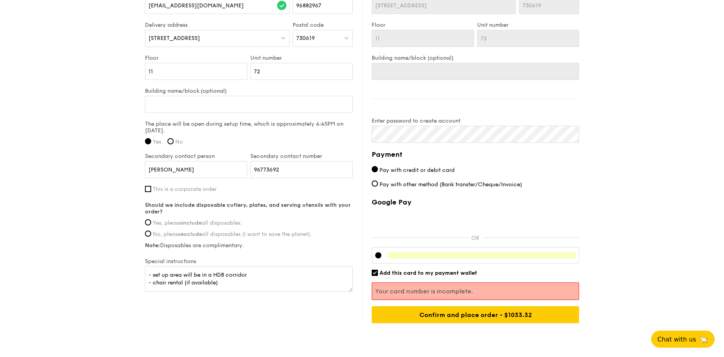
scroll to position [575, 0]
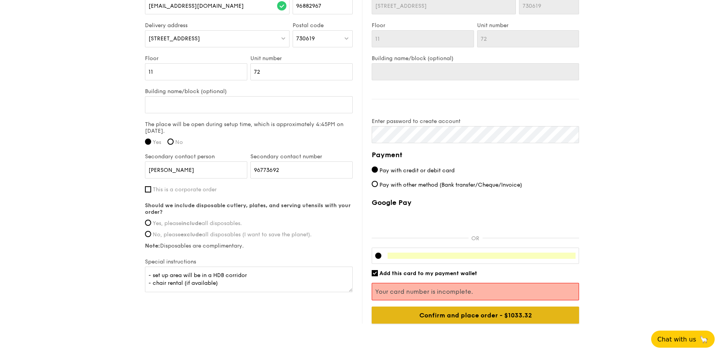
click at [476, 306] on input "Confirm and place order - $1033.32" at bounding box center [475, 314] width 207 height 17
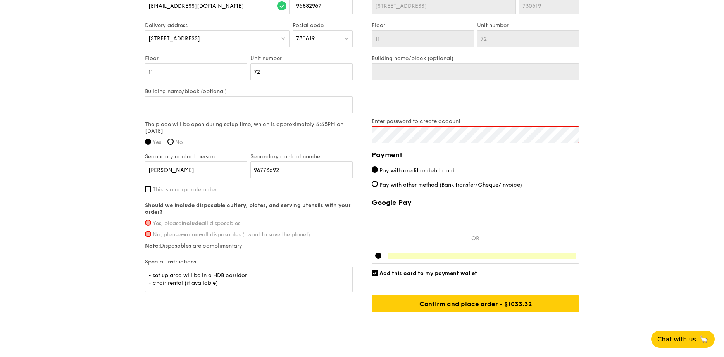
click at [170, 220] on span "Yes, please include all disposables." at bounding box center [197, 223] width 89 height 7
click at [151, 219] on input "Yes, please include all disposables." at bounding box center [148, 222] width 6 height 6
radio input "true"
click at [457, 295] on input "Confirm and place order - $1033.32" at bounding box center [475, 303] width 207 height 17
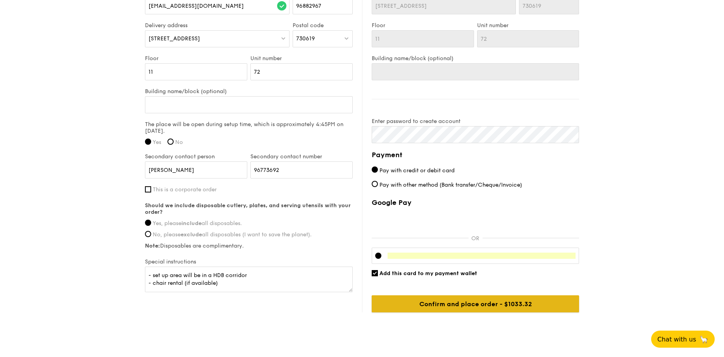
click at [502, 295] on input "Confirm and place order - $1033.32" at bounding box center [475, 303] width 207 height 17
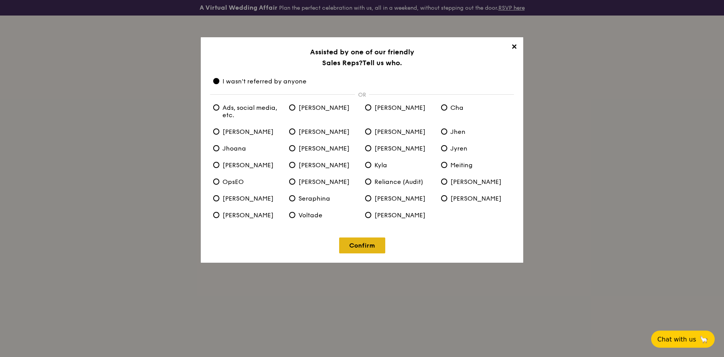
click at [356, 252] on link "Confirm" at bounding box center [362, 245] width 46 height 16
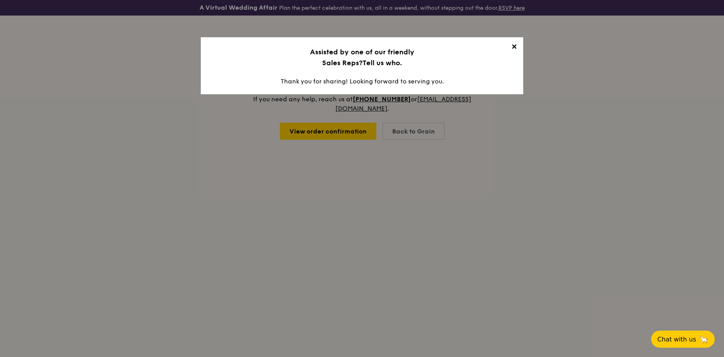
click at [516, 45] on span "✕" at bounding box center [514, 48] width 11 height 11
